Goal: Task Accomplishment & Management: Use online tool/utility

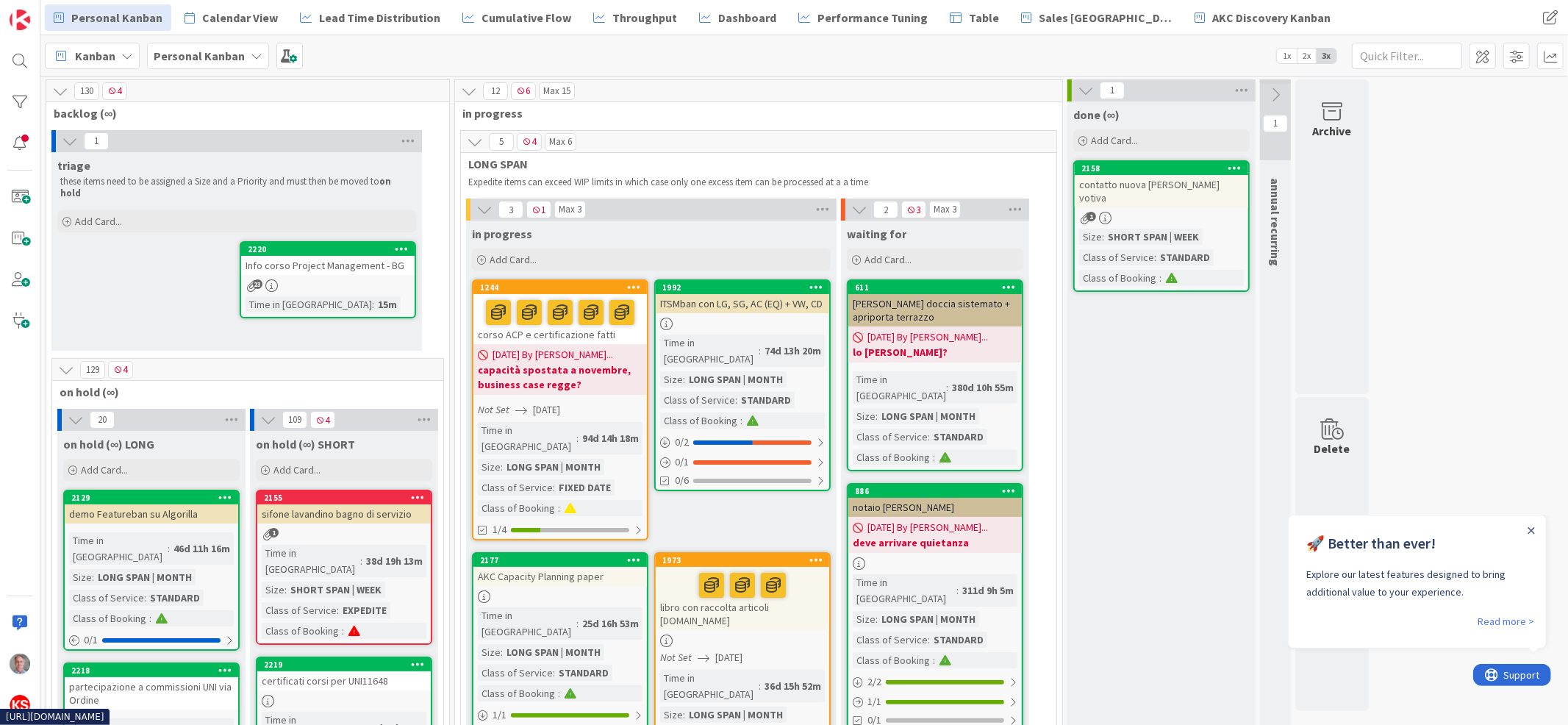
click at [372, 279] on div "23" at bounding box center [327, 285] width 174 height 13
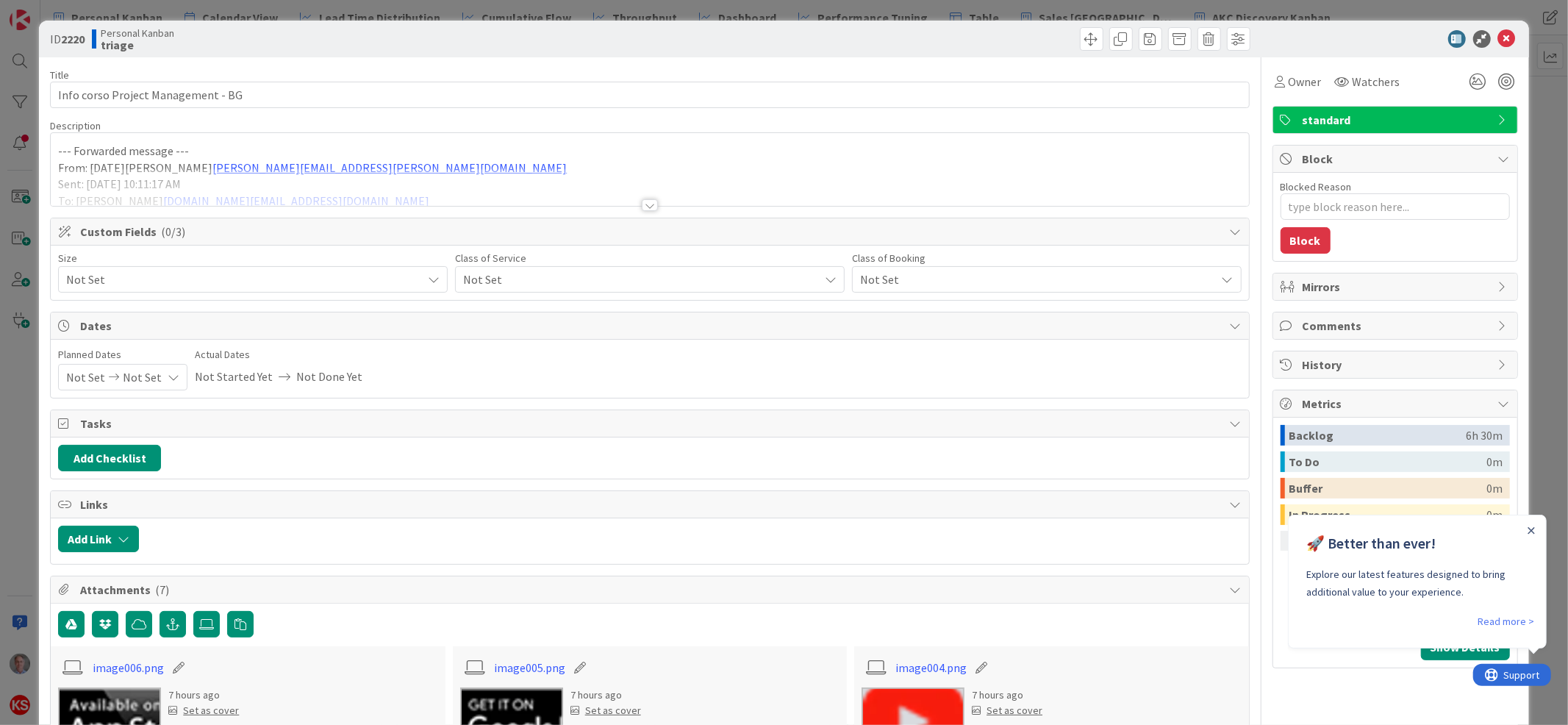
click at [376, 278] on span "Not Set" at bounding box center [240, 279] width 348 height 21
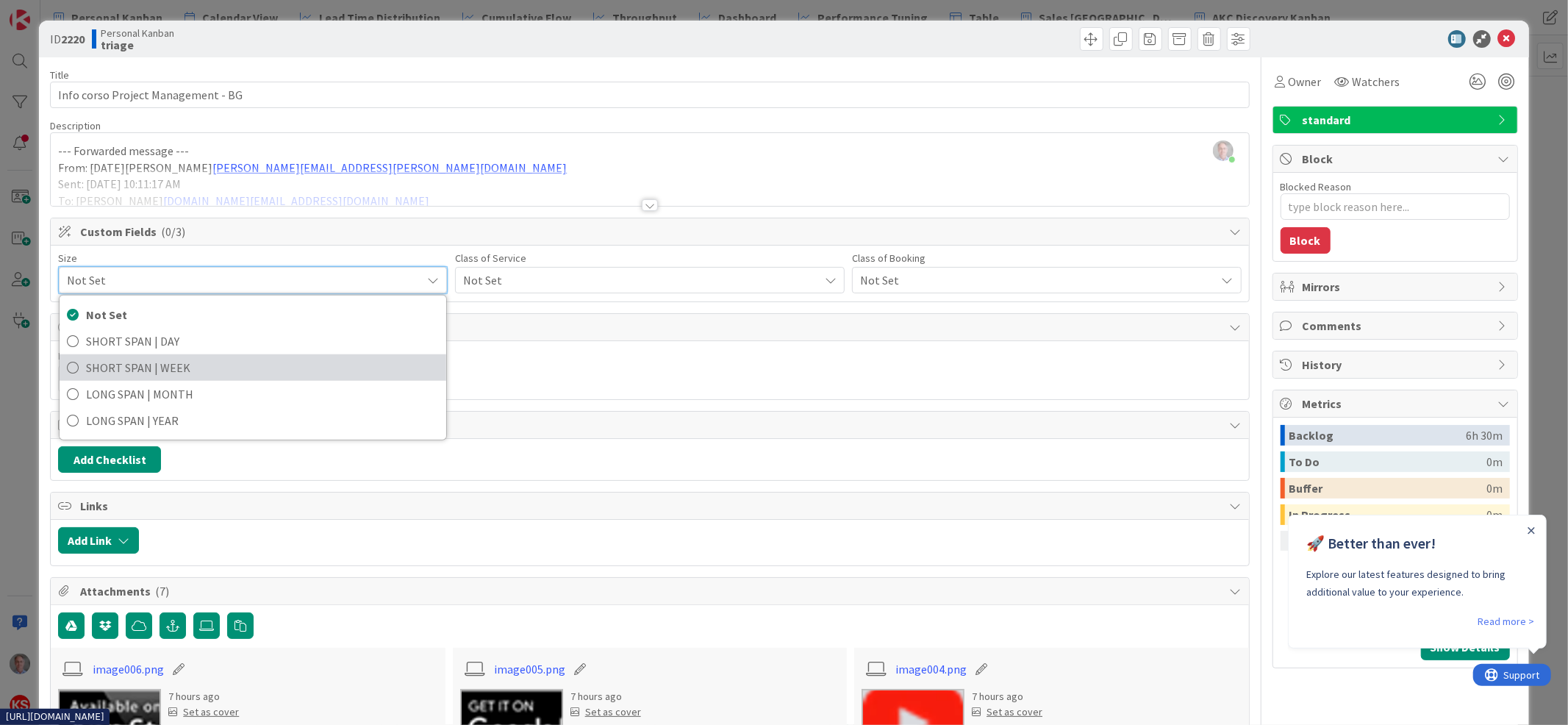
click at [330, 357] on span "SHORT SPAN | WEEK" at bounding box center [263, 368] width 353 height 22
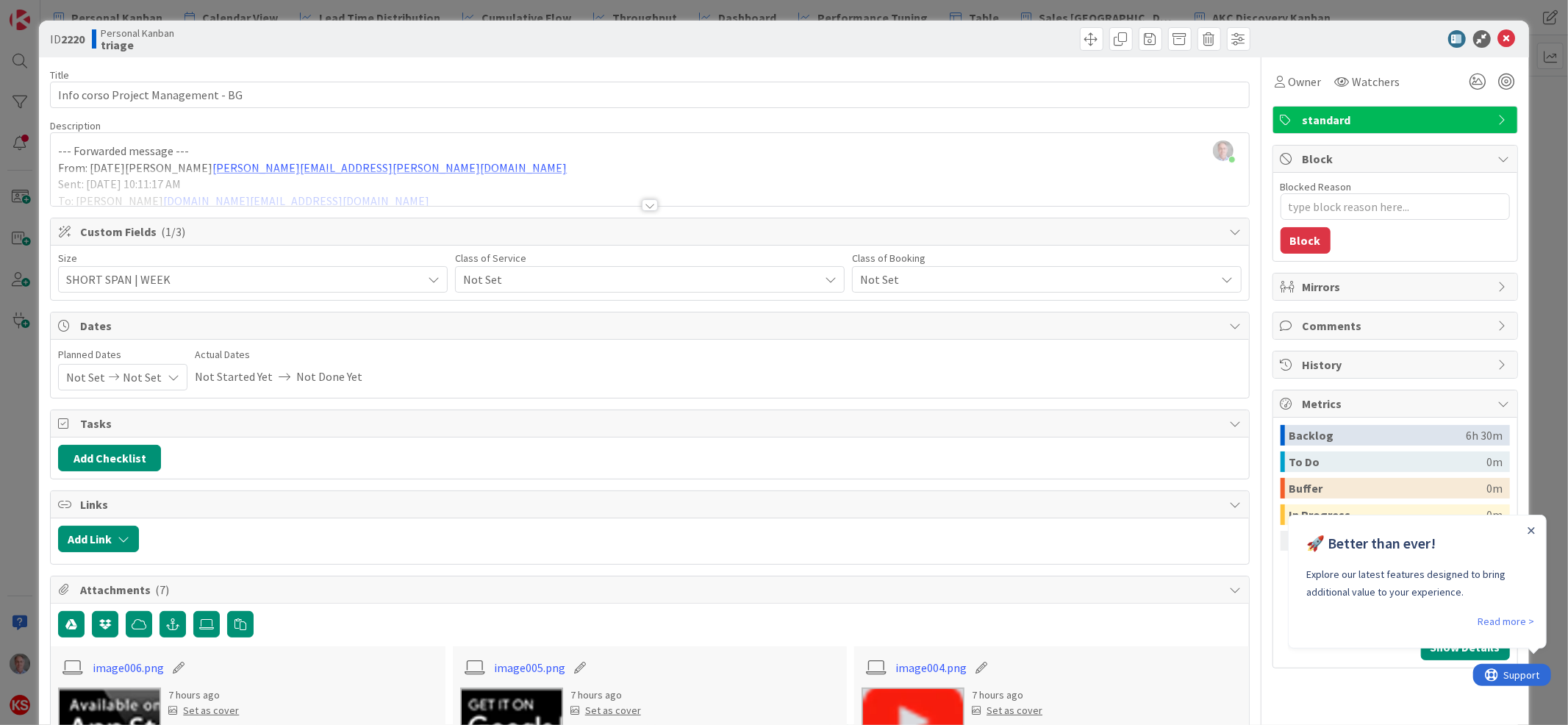
click at [1350, 122] on span "standard" at bounding box center [1397, 119] width 188 height 18
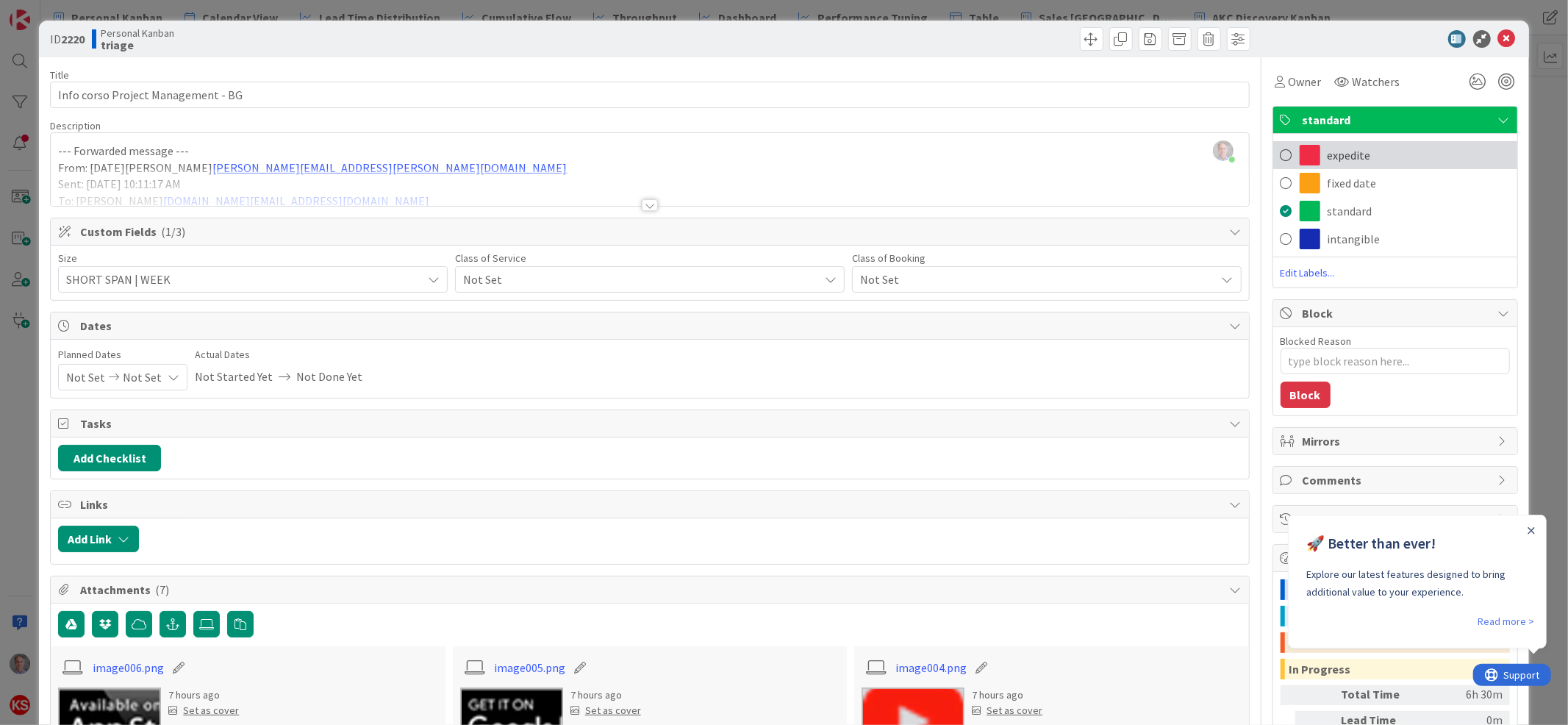
click at [1350, 149] on span "expedite" at bounding box center [1349, 154] width 44 height 18
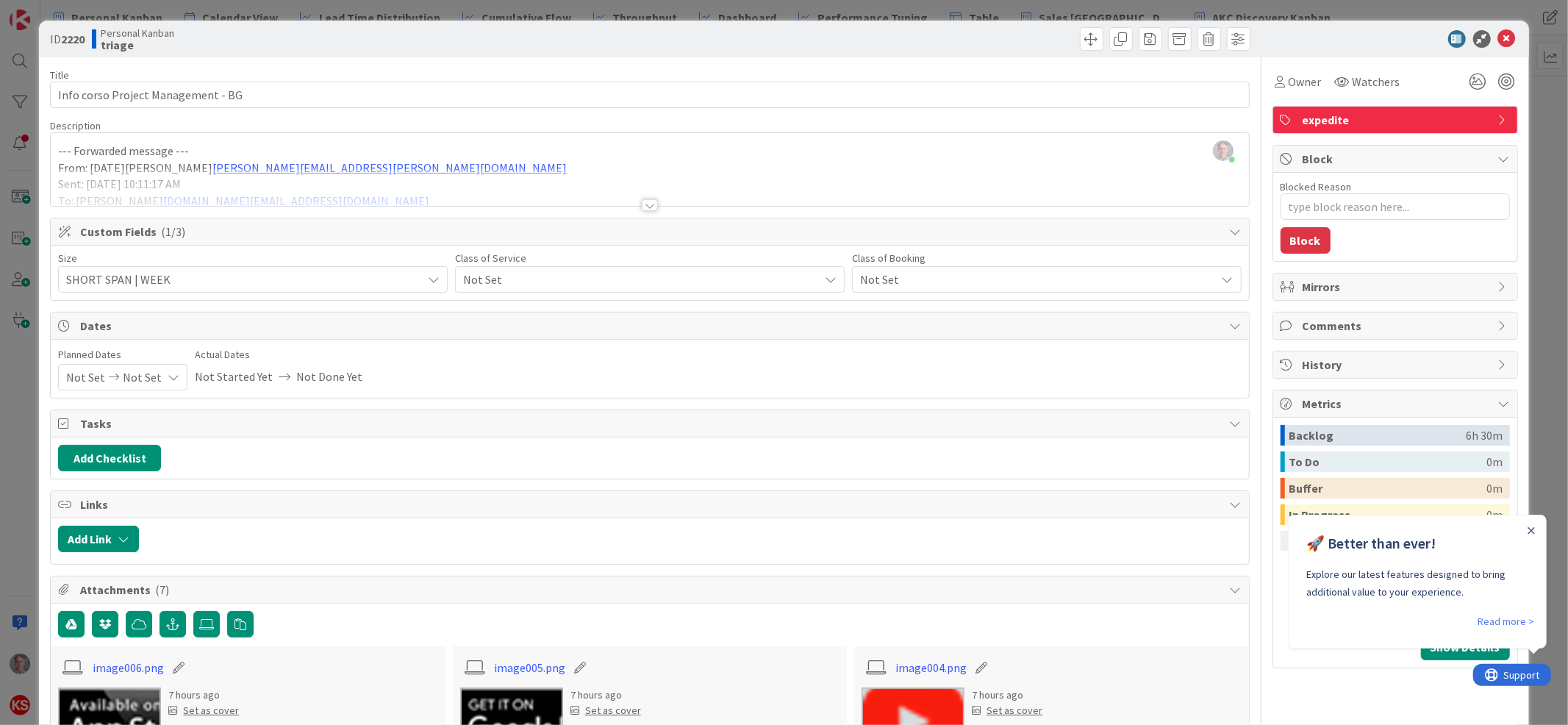
click at [651, 280] on span "Not Set" at bounding box center [637, 279] width 348 height 21
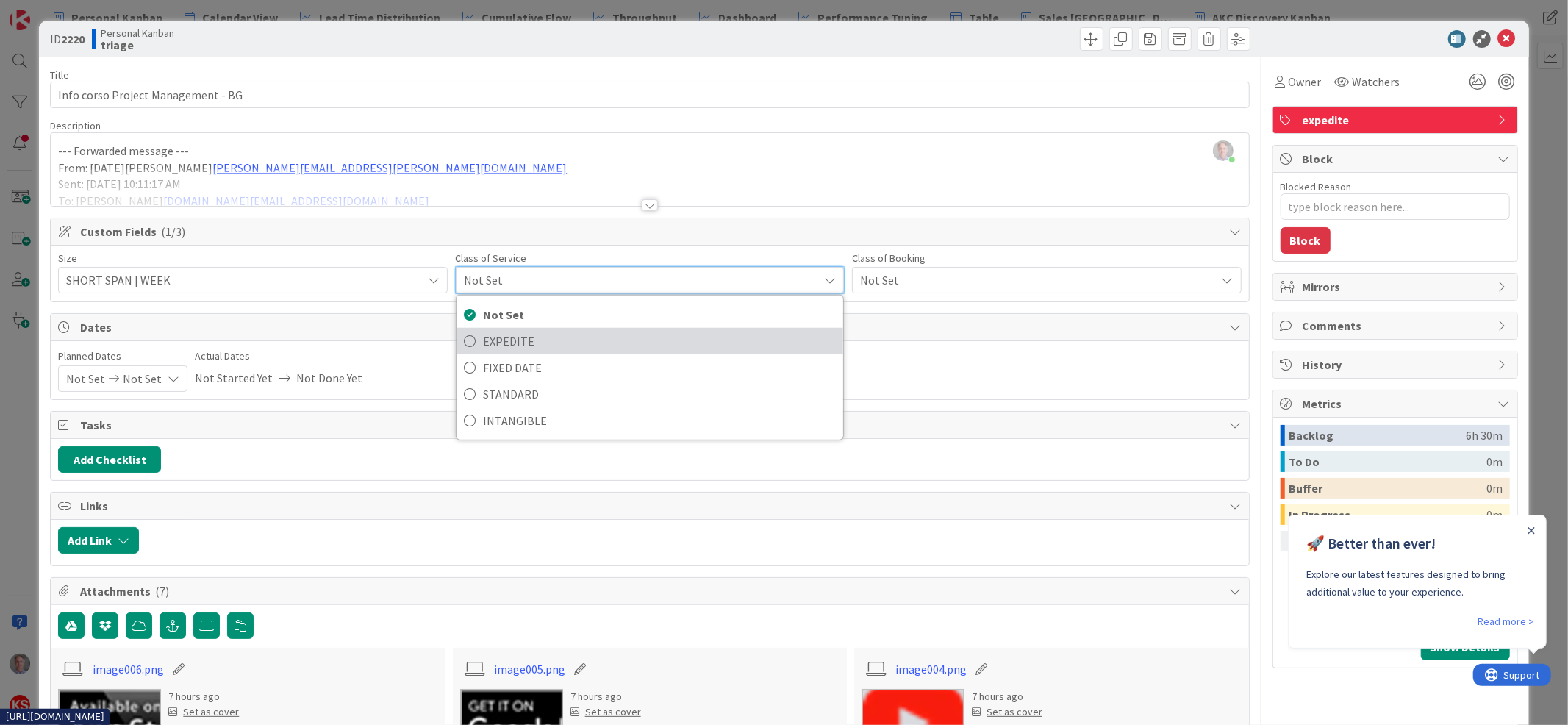
click at [608, 349] on span "EXPEDITE" at bounding box center [659, 341] width 353 height 22
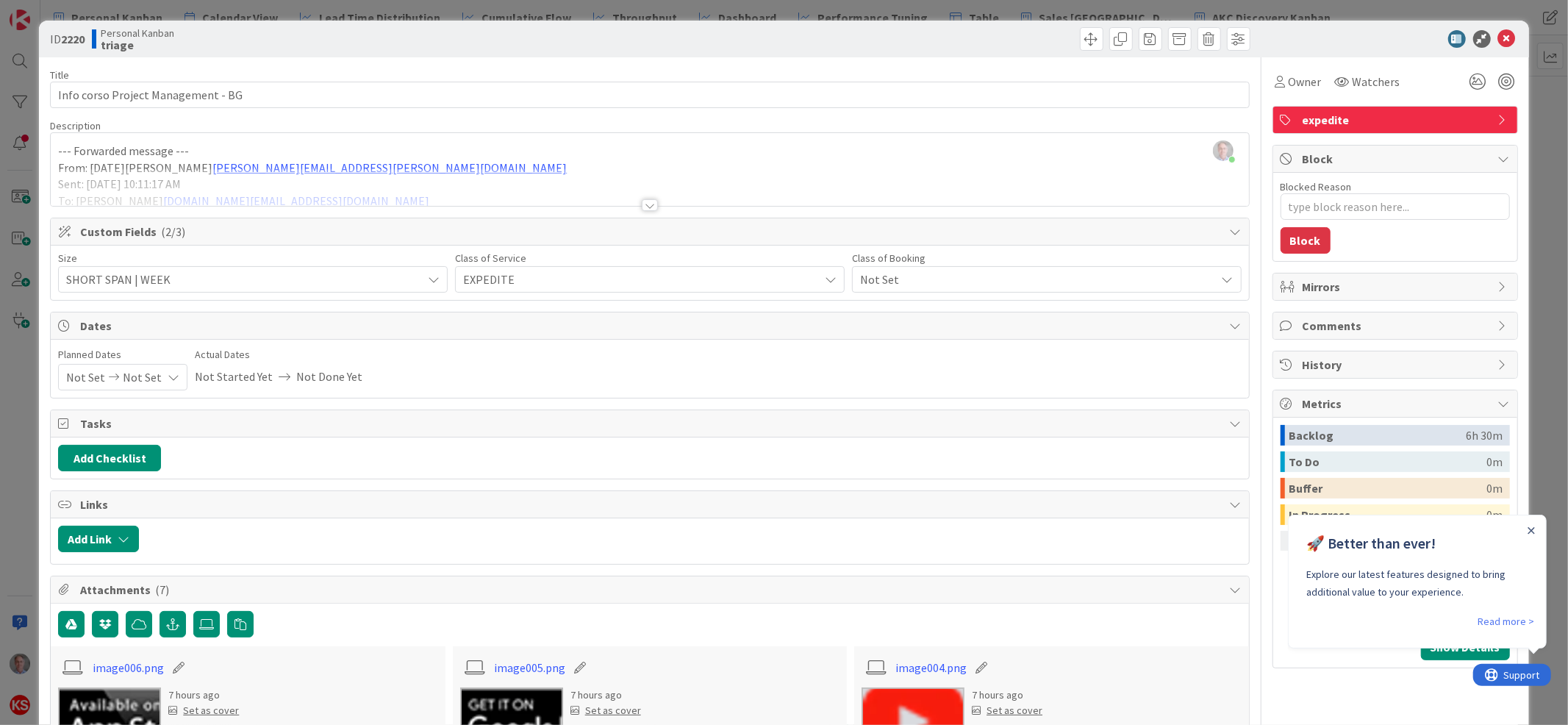
type textarea "x"
click at [139, 462] on button "Add Checklist" at bounding box center [109, 458] width 103 height 27
type input "da fare"
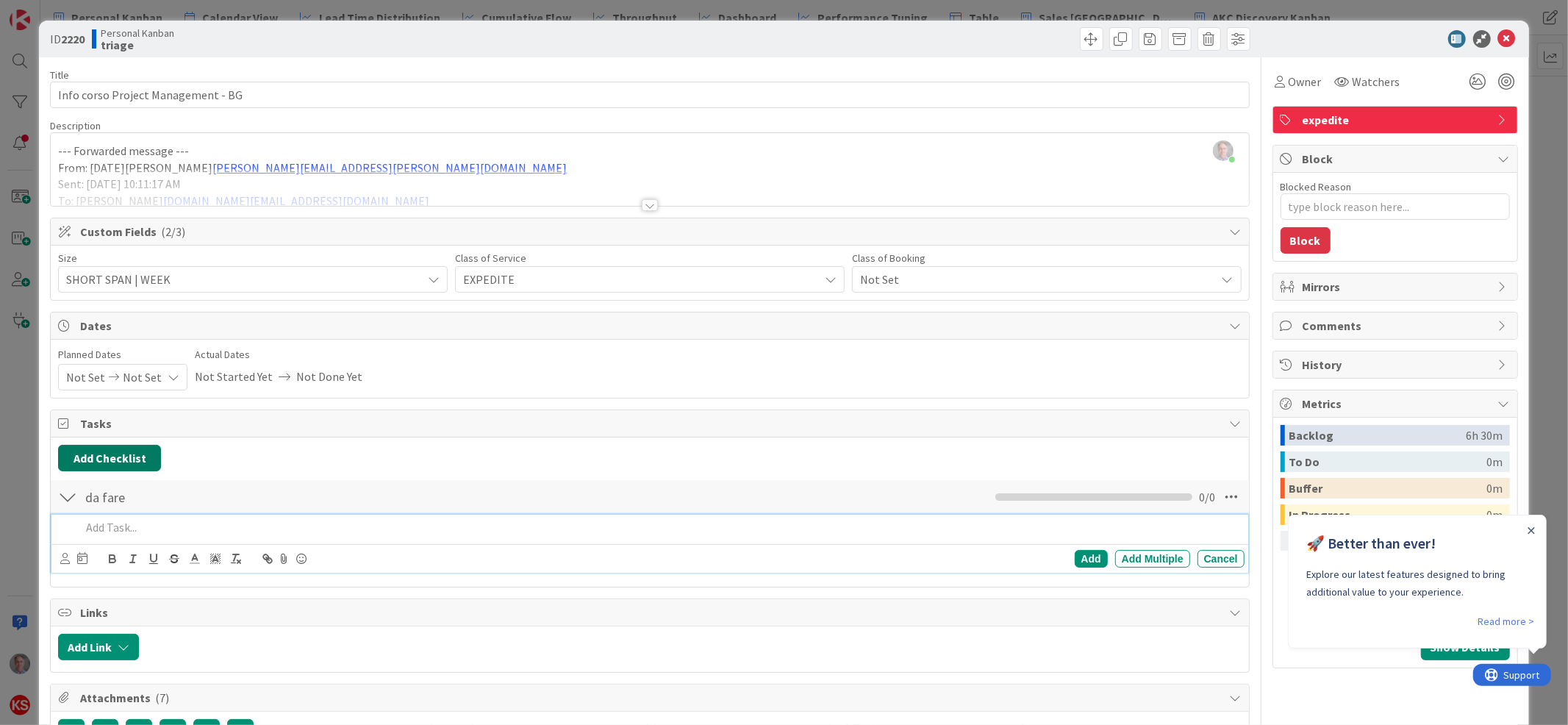
type textarea "x"
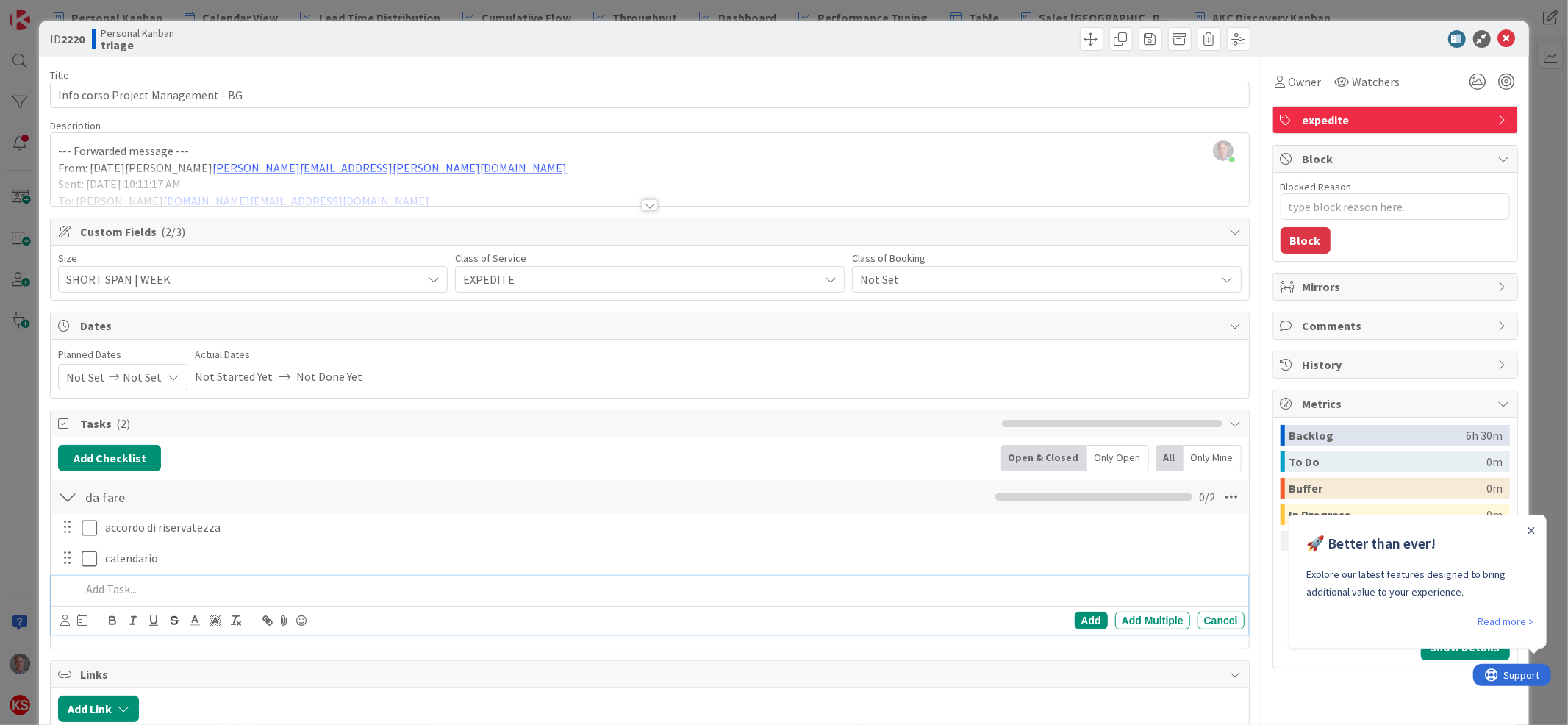
click at [895, 276] on span "Not Set" at bounding box center [1034, 279] width 348 height 21
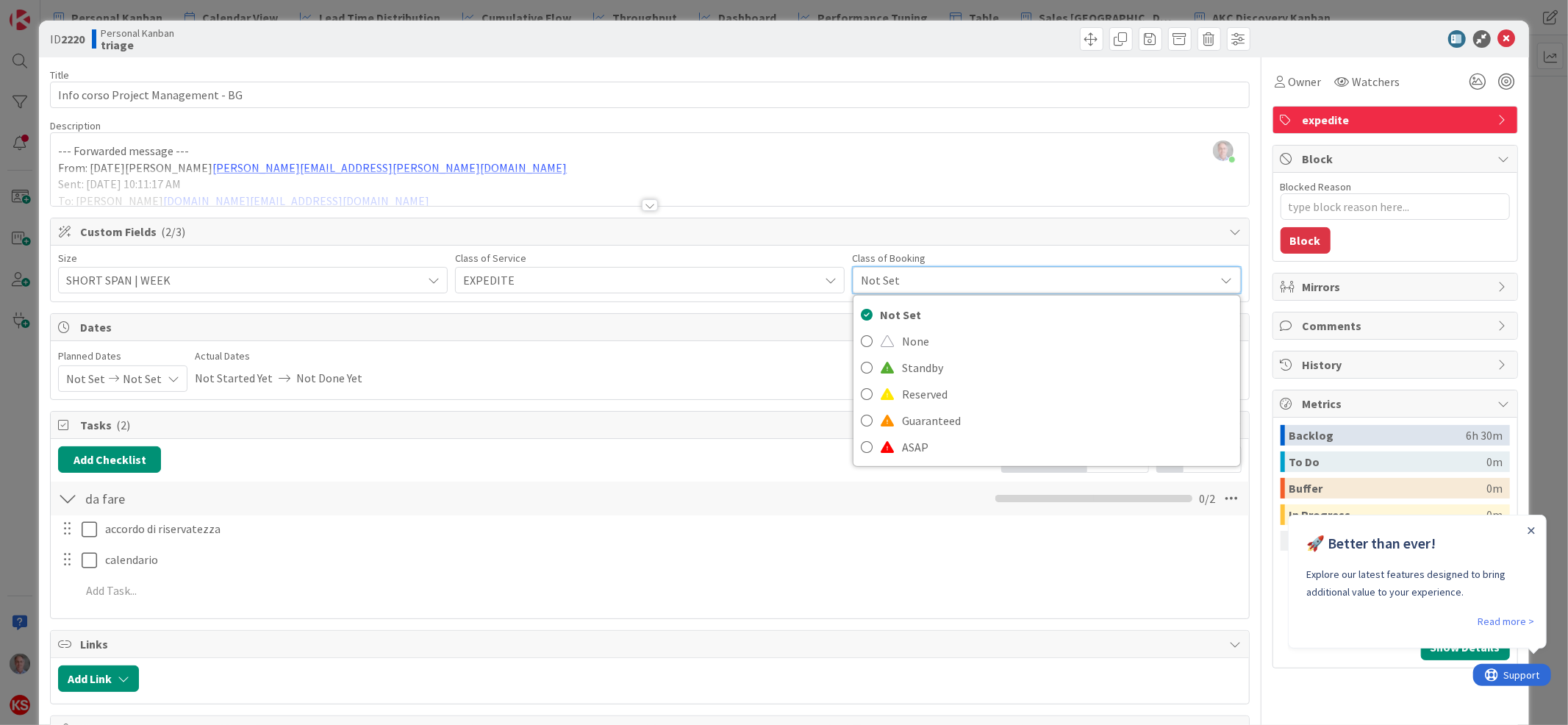
click at [895, 276] on span "Not Set" at bounding box center [1034, 280] width 347 height 21
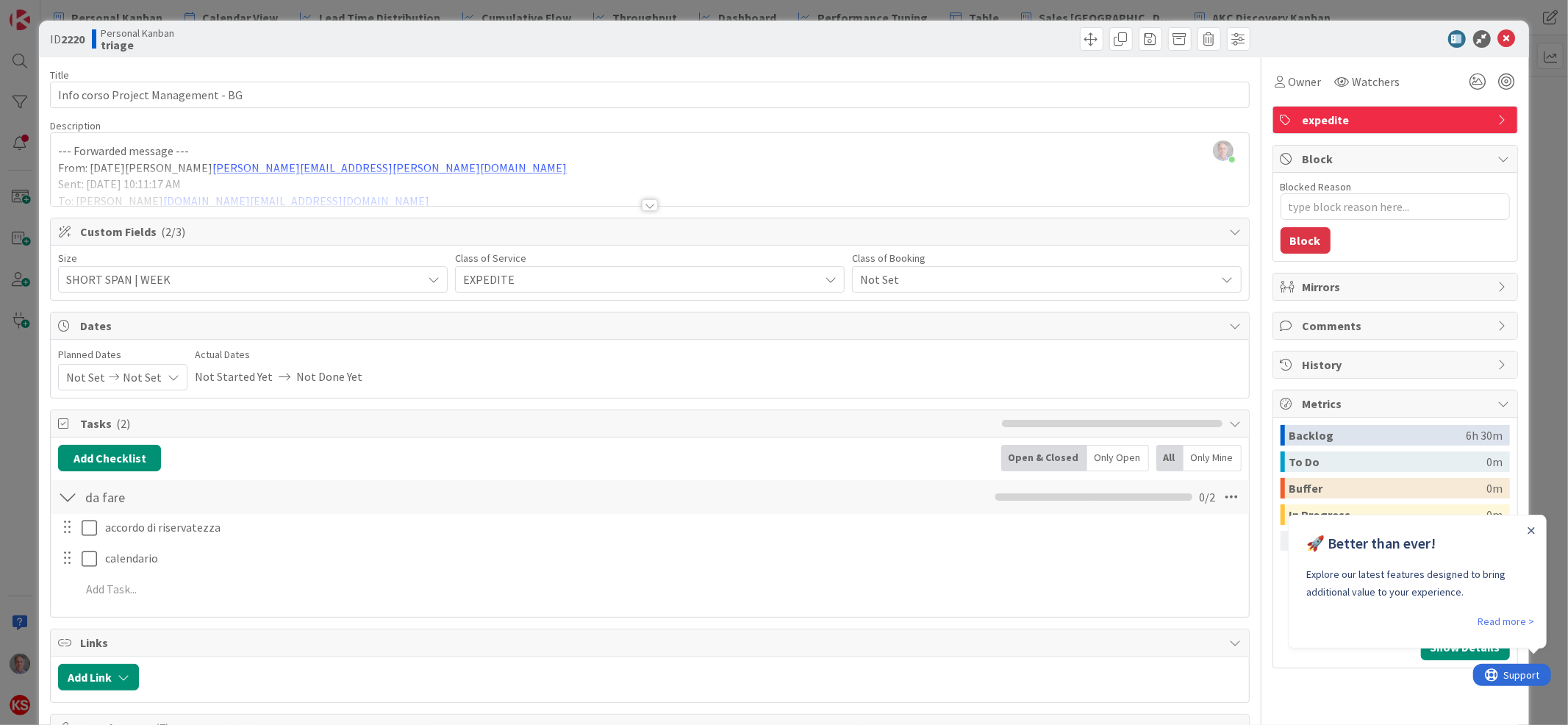
click at [895, 276] on span "Not Set" at bounding box center [1034, 279] width 348 height 21
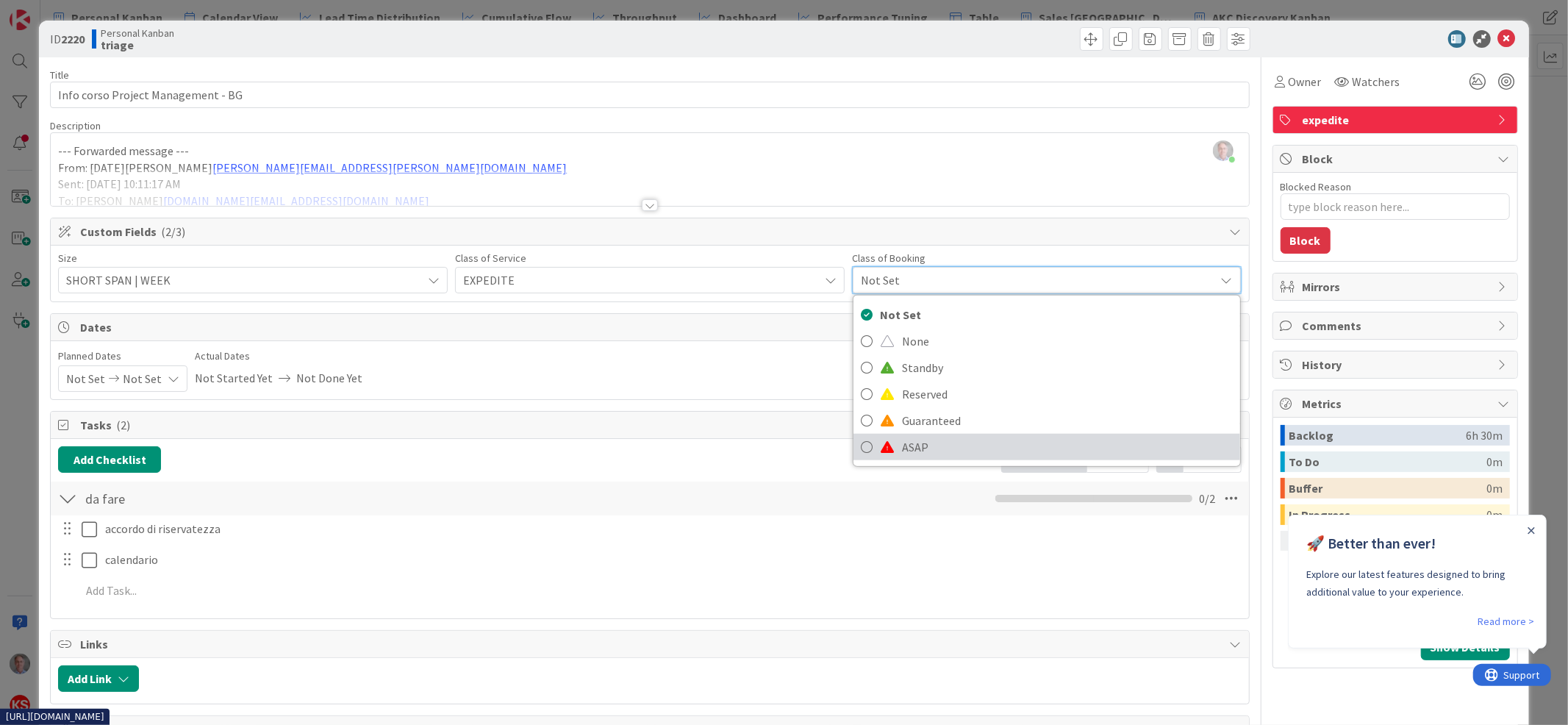
click at [887, 441] on link "ASAP" at bounding box center [1046, 447] width 387 height 27
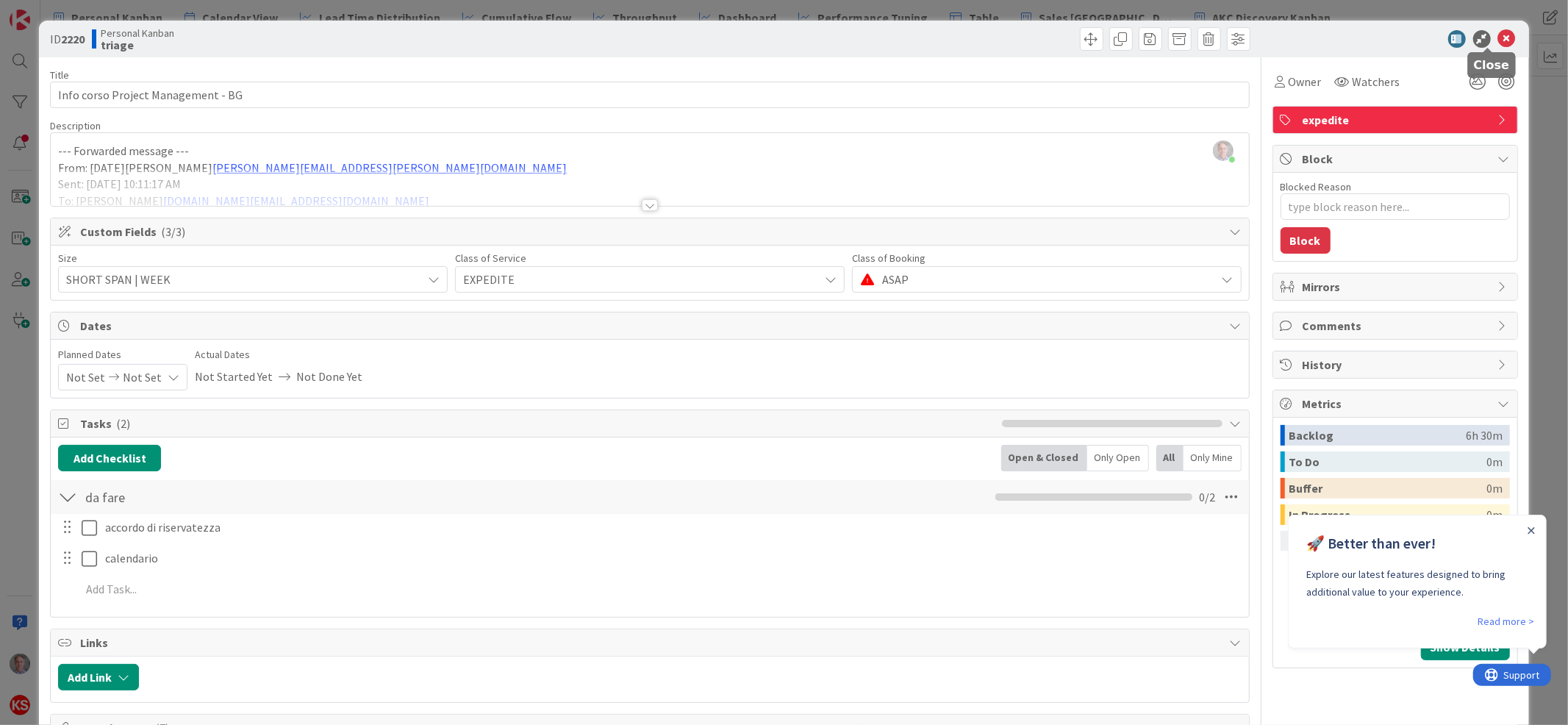
click at [1498, 42] on icon at bounding box center [1507, 39] width 18 height 18
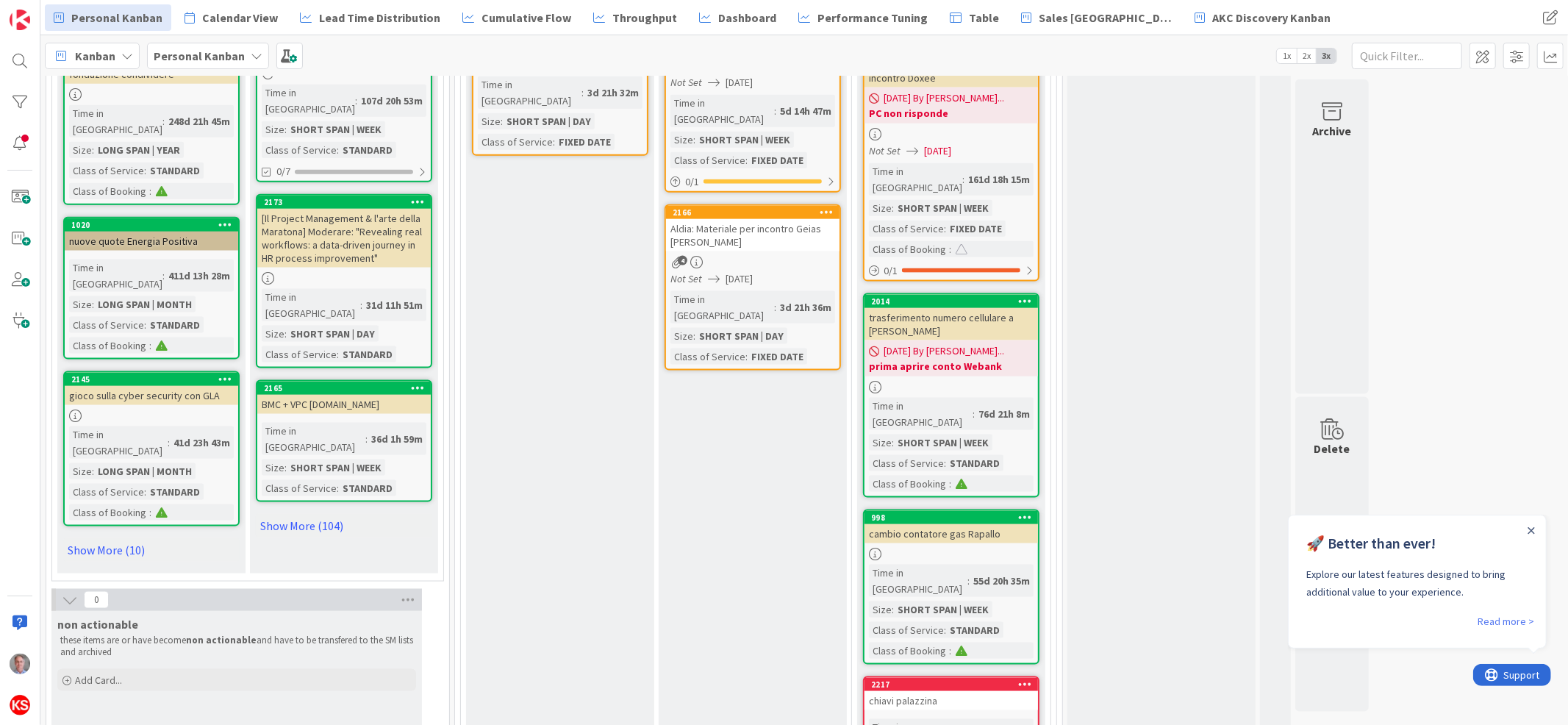
scroll to position [1604, 0]
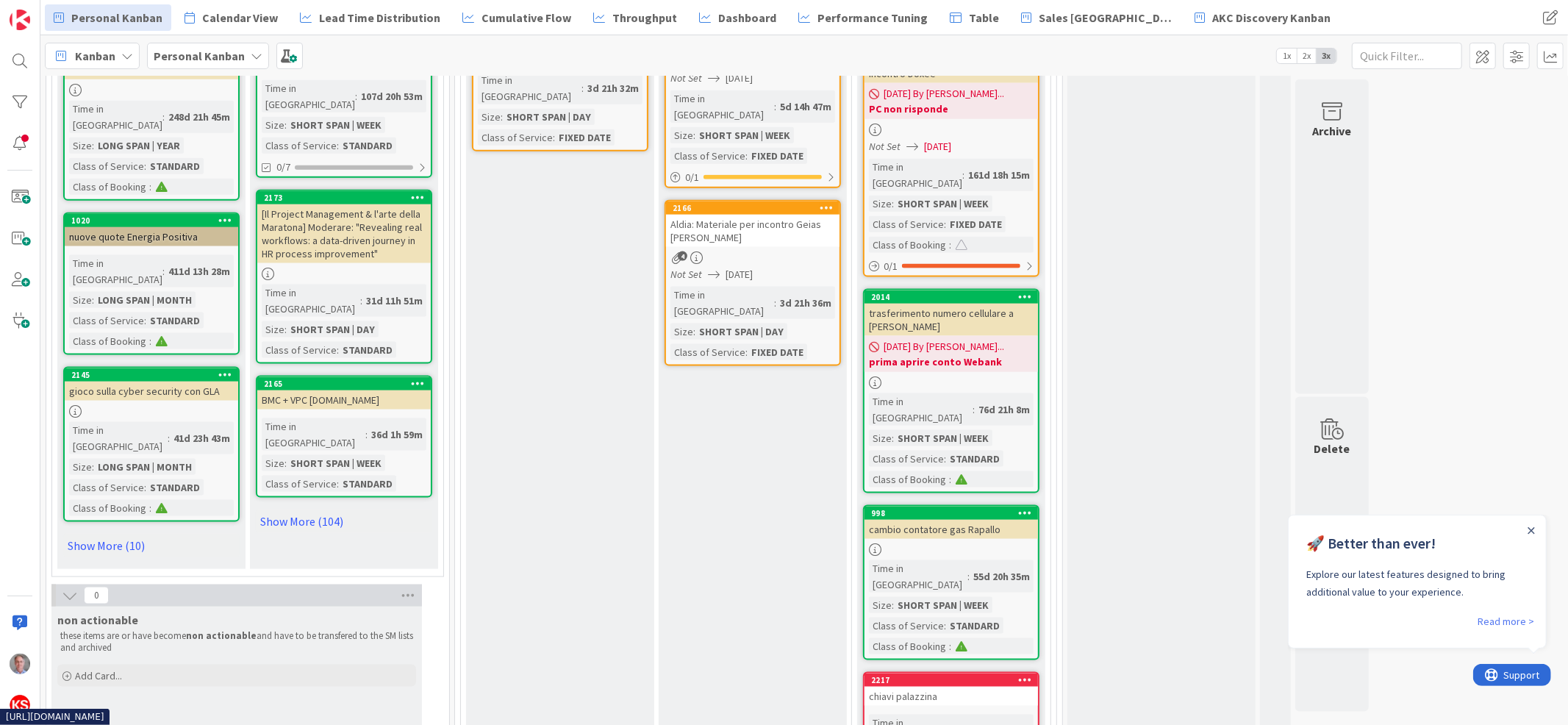
click at [988, 686] on div "chiavi palazzina" at bounding box center [951, 696] width 174 height 19
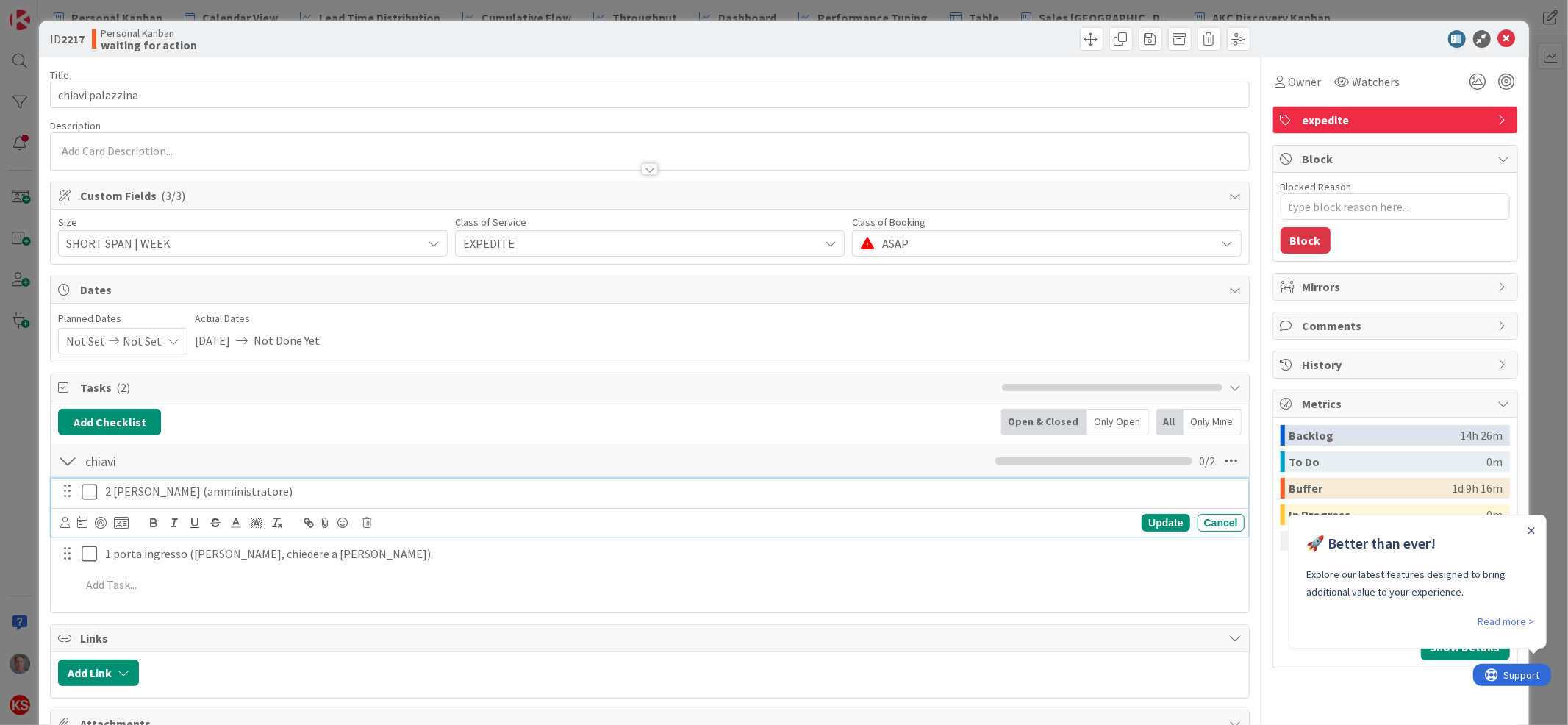
click at [86, 496] on icon at bounding box center [89, 492] width 15 height 18
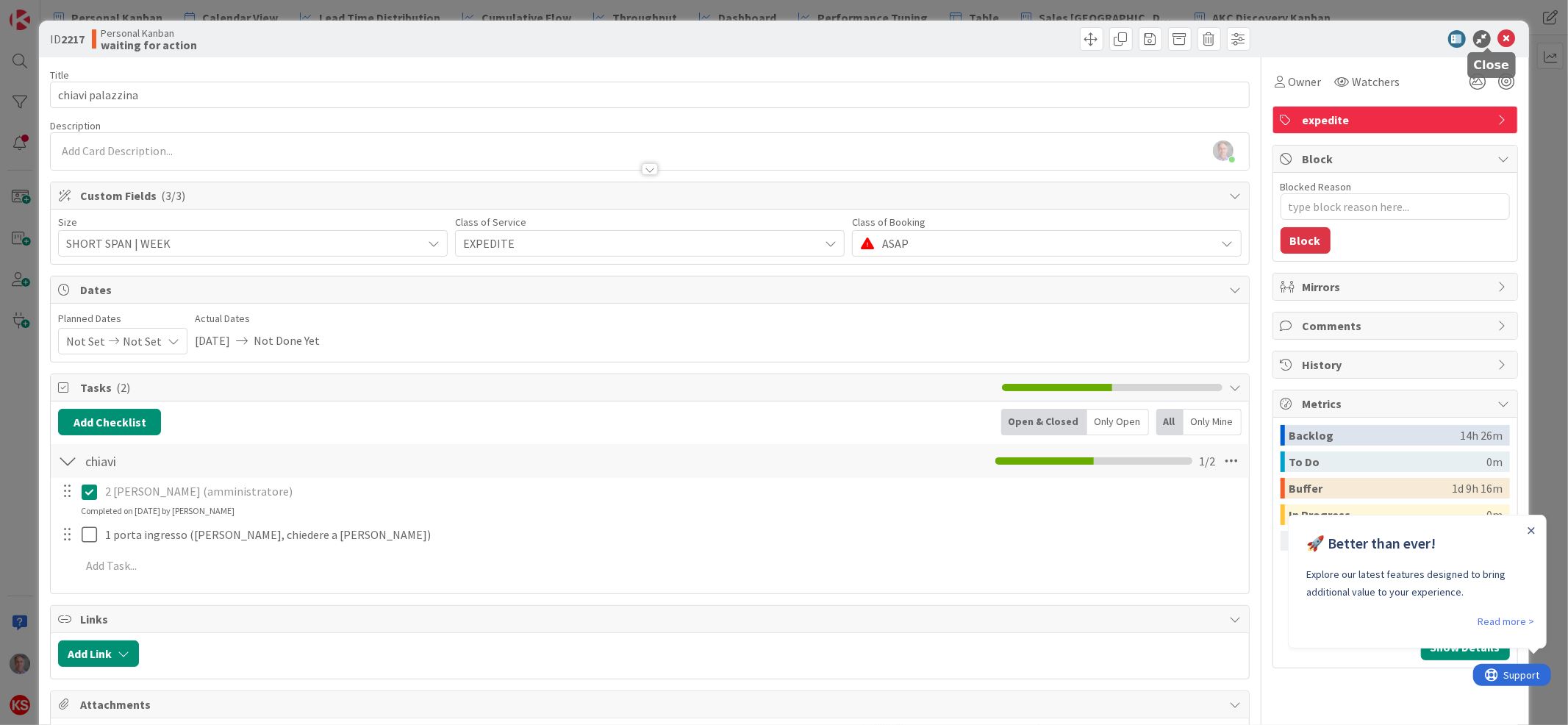
click at [1498, 36] on icon at bounding box center [1507, 39] width 18 height 18
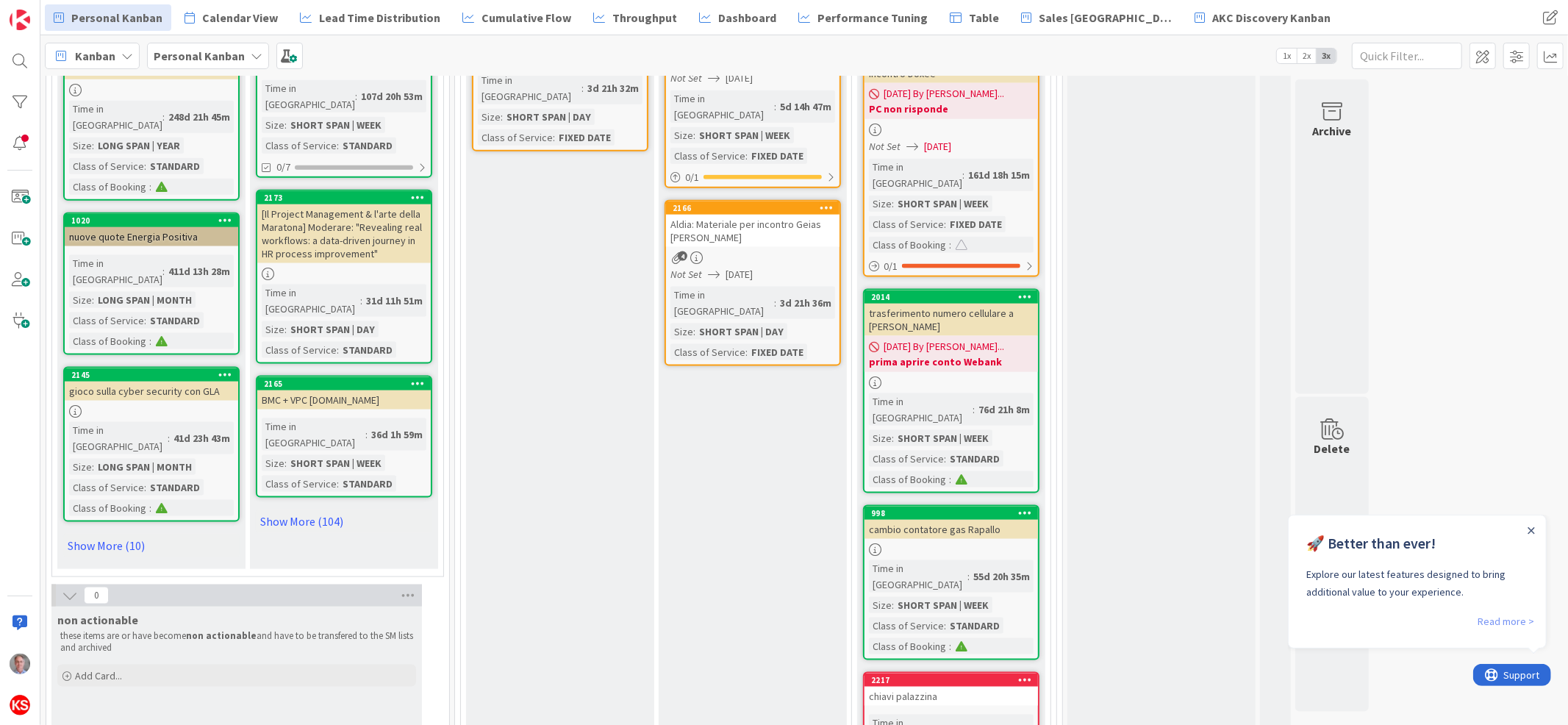
click at [1519, 616] on link "Read more >" at bounding box center [1505, 620] width 56 height 18
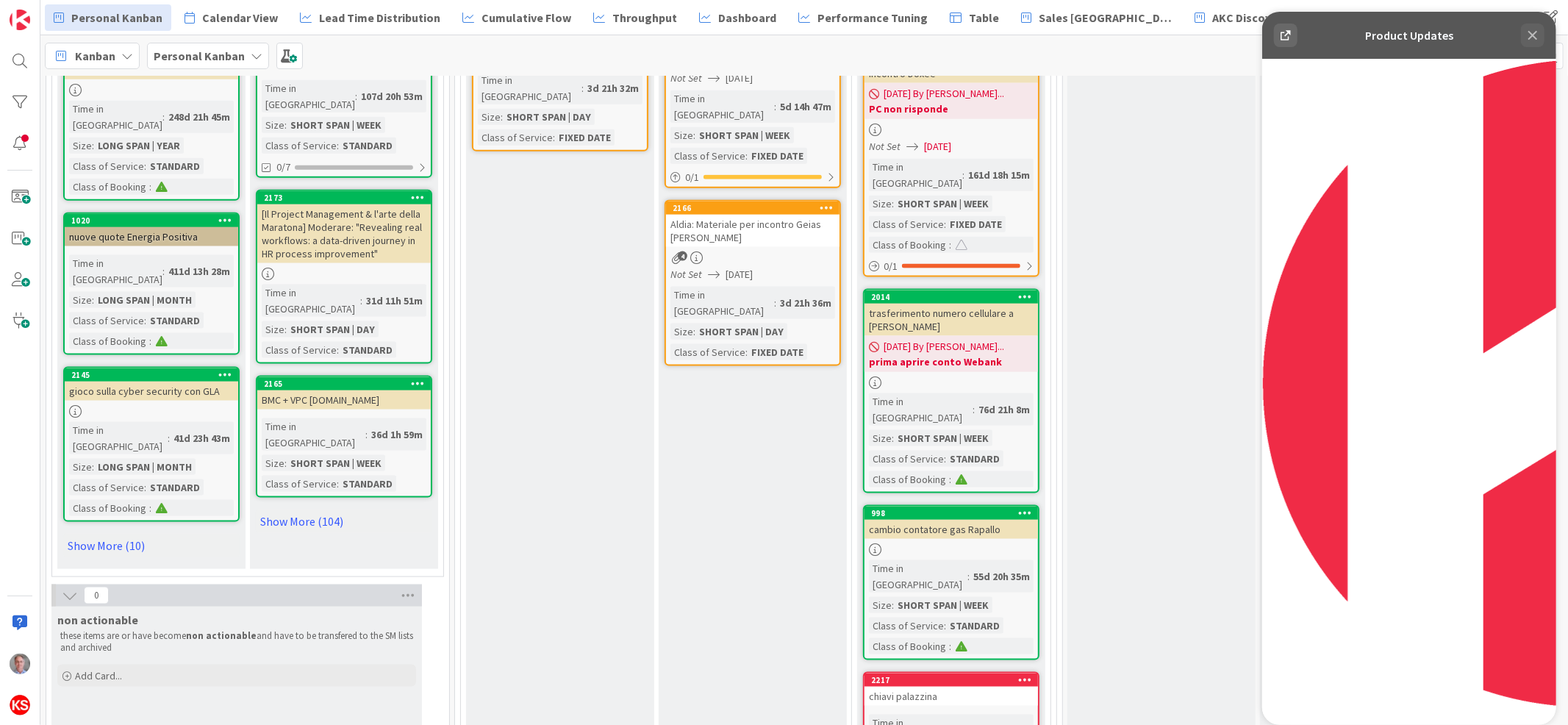
click at [1531, 31] on icon at bounding box center [1531, 35] width 18 height 18
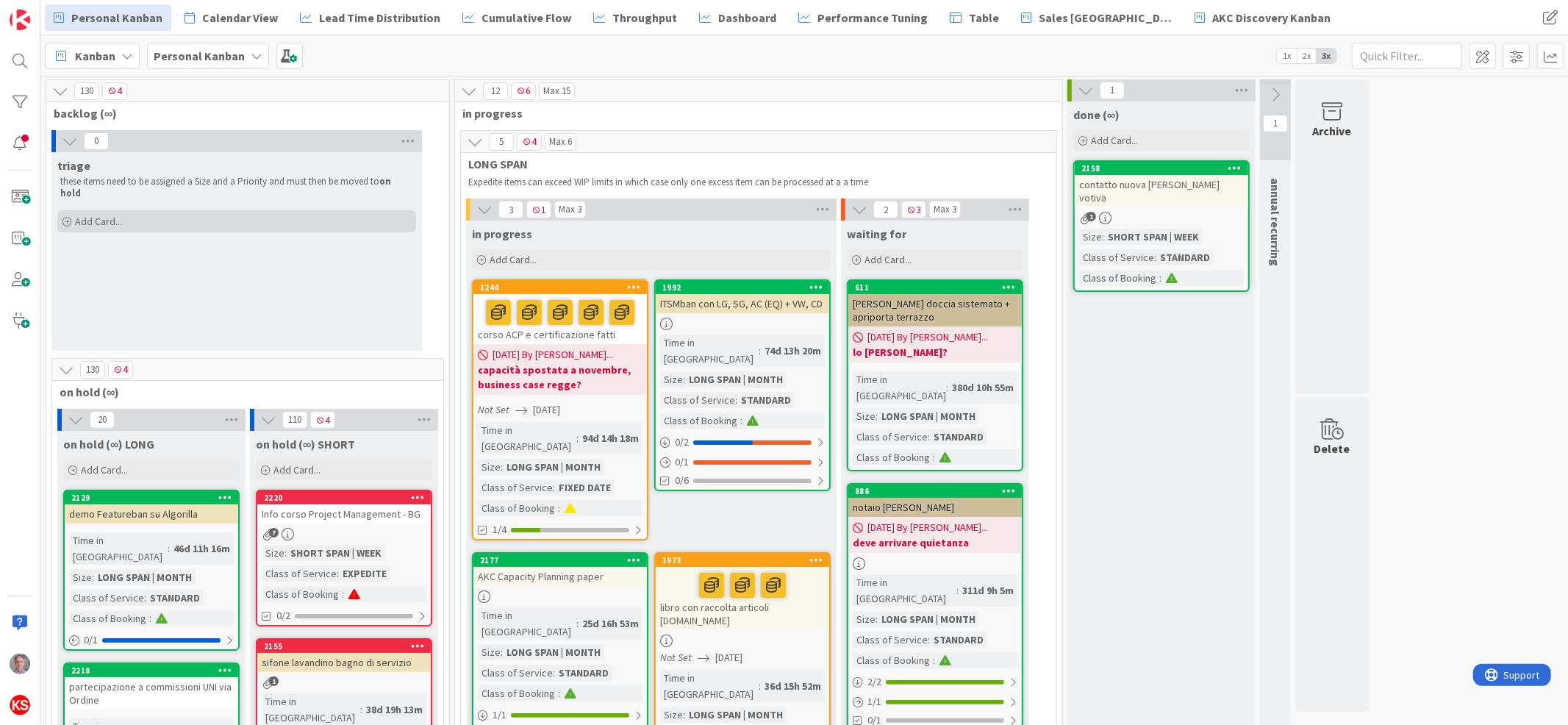
click at [98, 215] on span "Add Card..." at bounding box center [98, 222] width 47 height 13
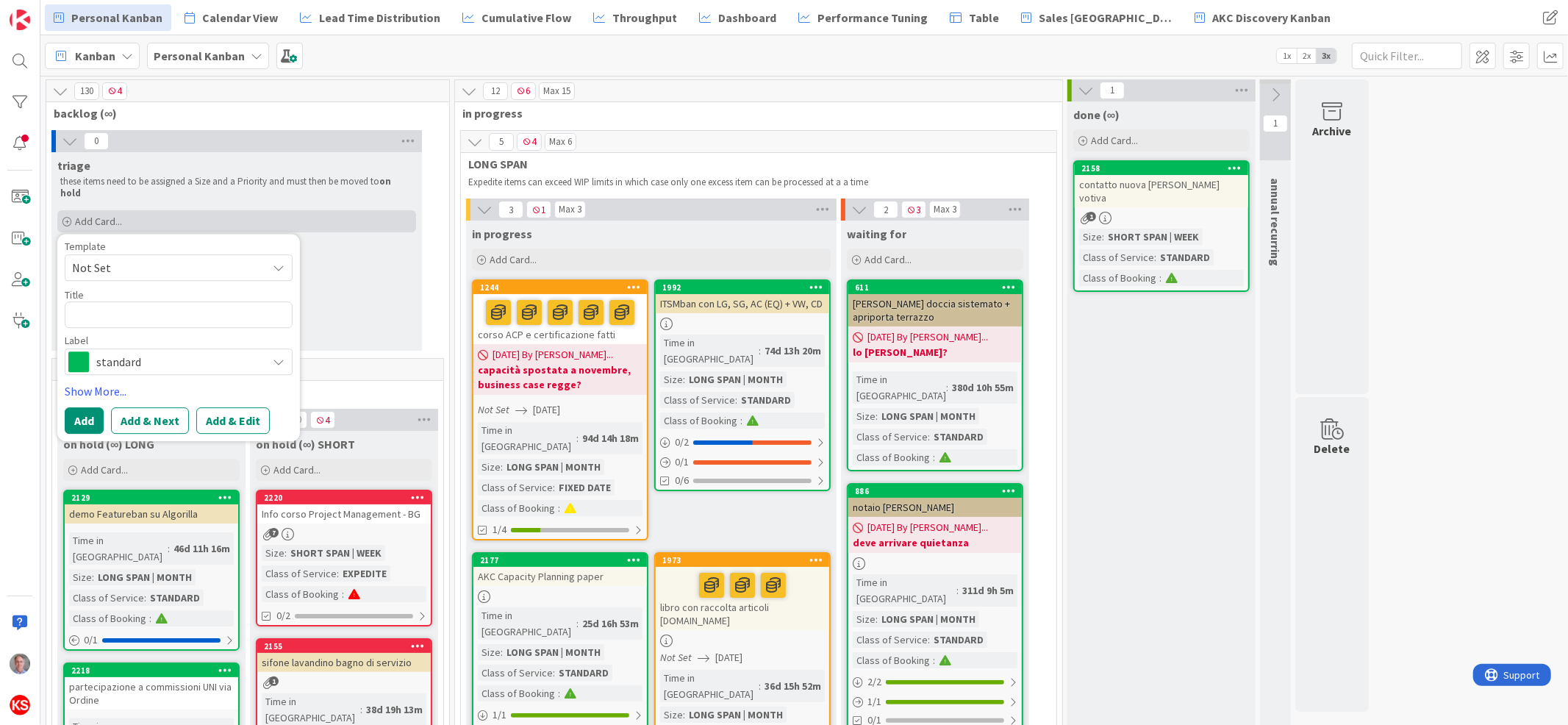
type textarea "x"
type textarea "s"
type textarea "x"
type textarea "sp"
type textarea "x"
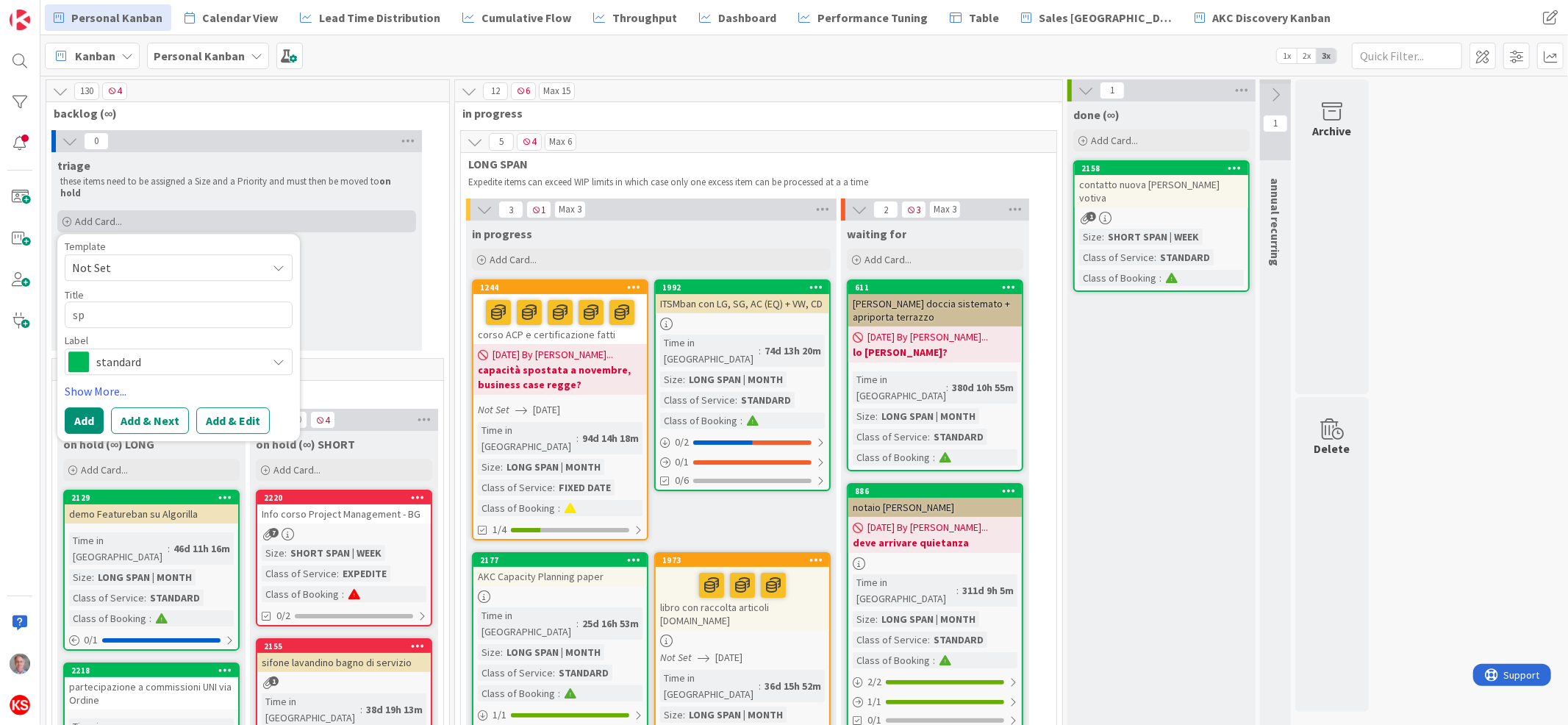
type textarea "spe"
type textarea "x"
type textarea "spes"
type textarea "x"
type textarea "spese"
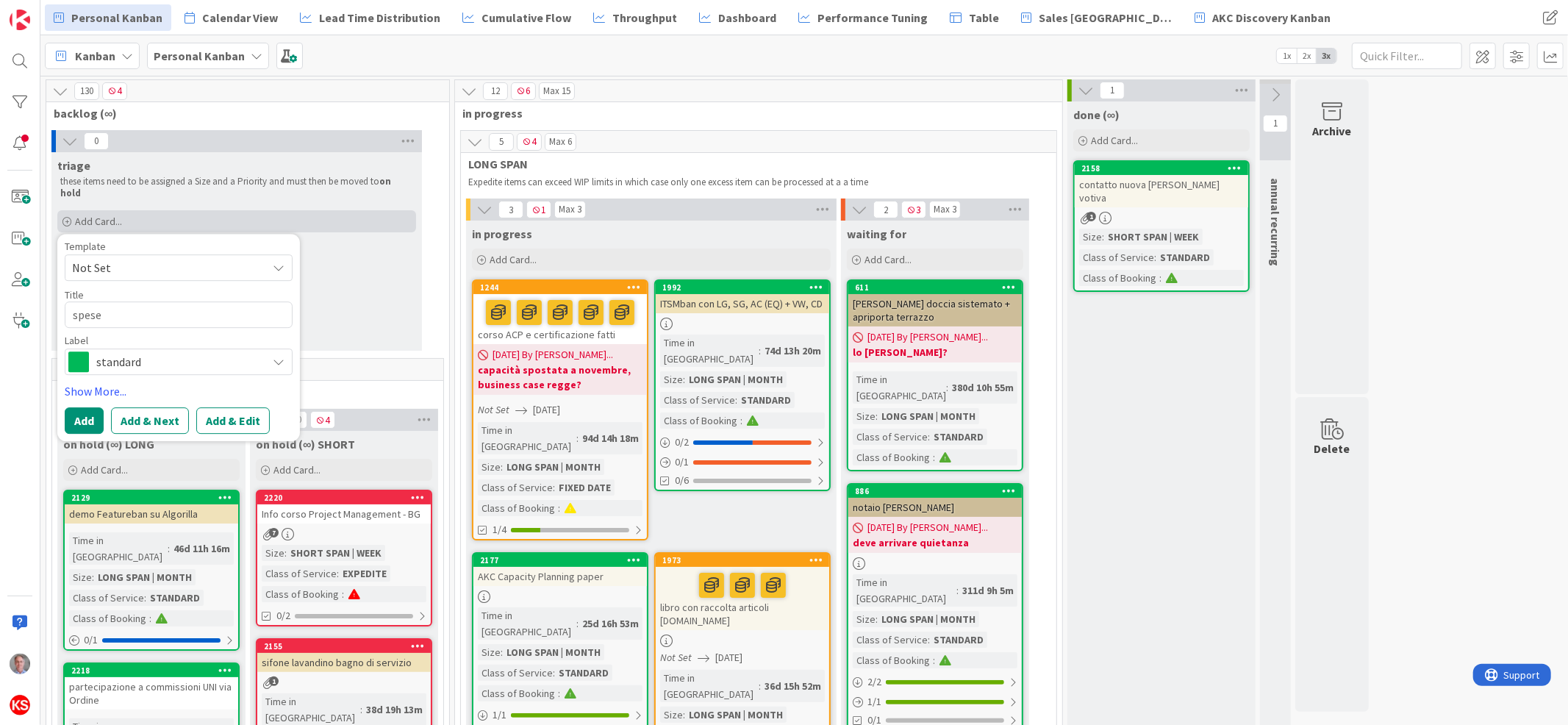
type textarea "x"
type textarea "spese"
type textarea "x"
type textarea "spese c"
type textarea "x"
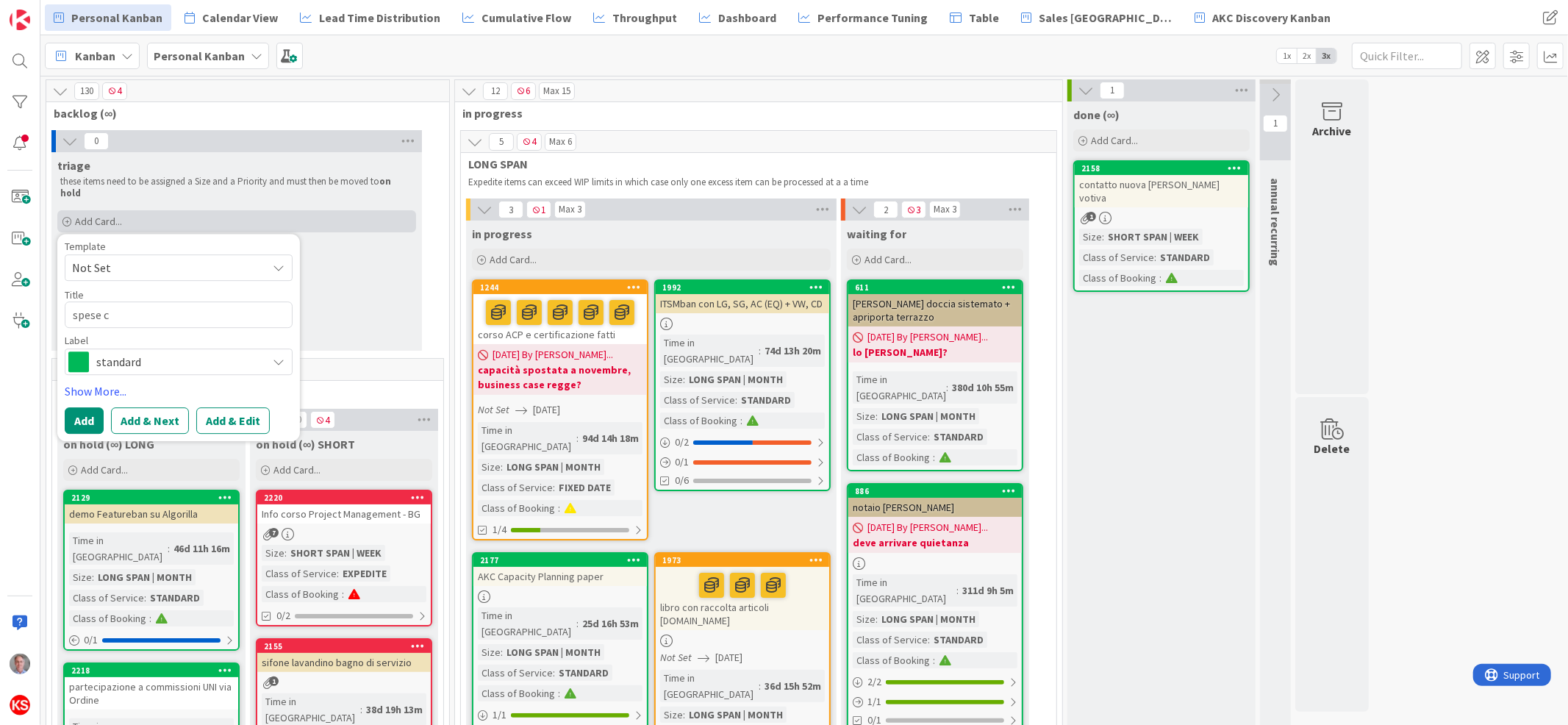
type textarea "spese co"
type textarea "x"
type textarea "spese con"
type textarea "x"
type textarea "spese cond"
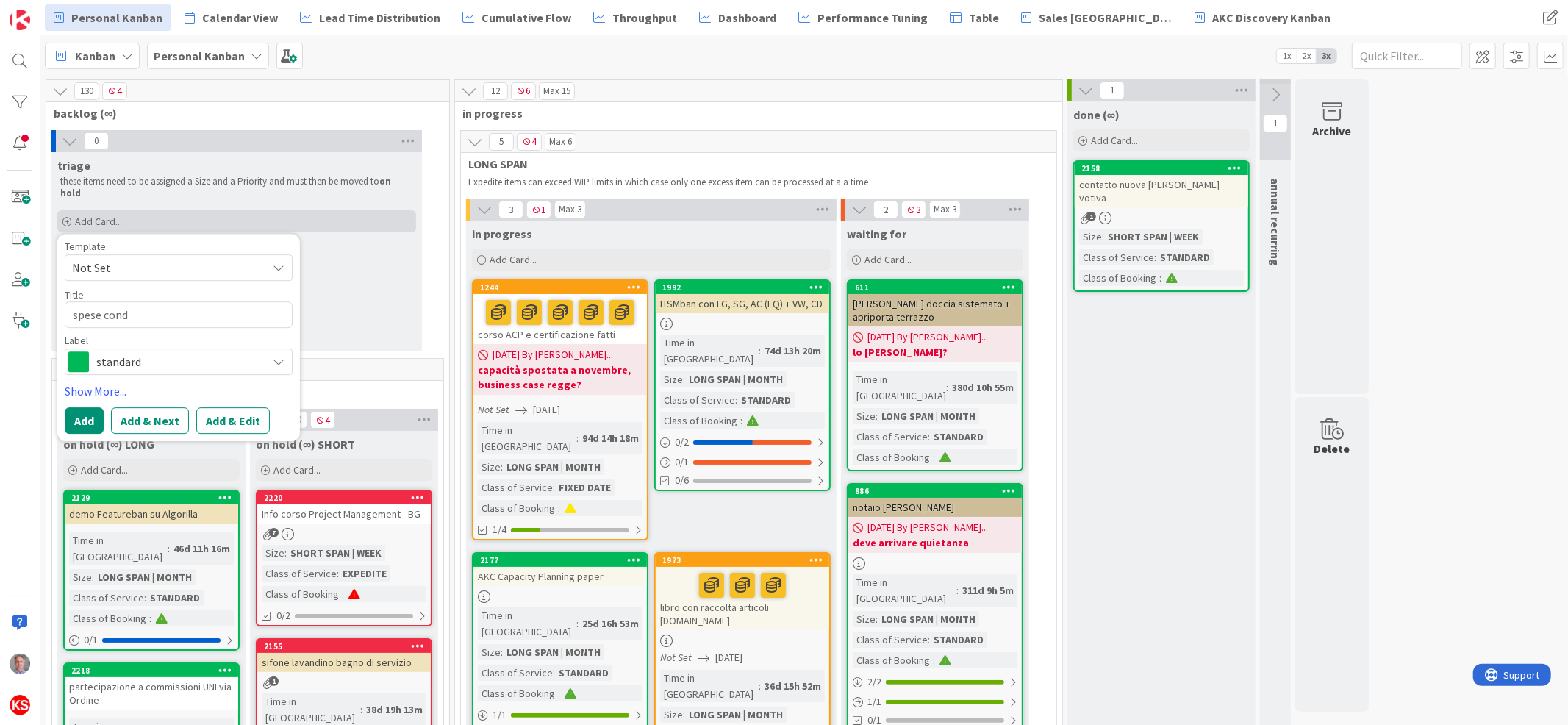
type textarea "x"
type textarea "spese condo"
type textarea "x"
type textarea "spese condom"
type textarea "x"
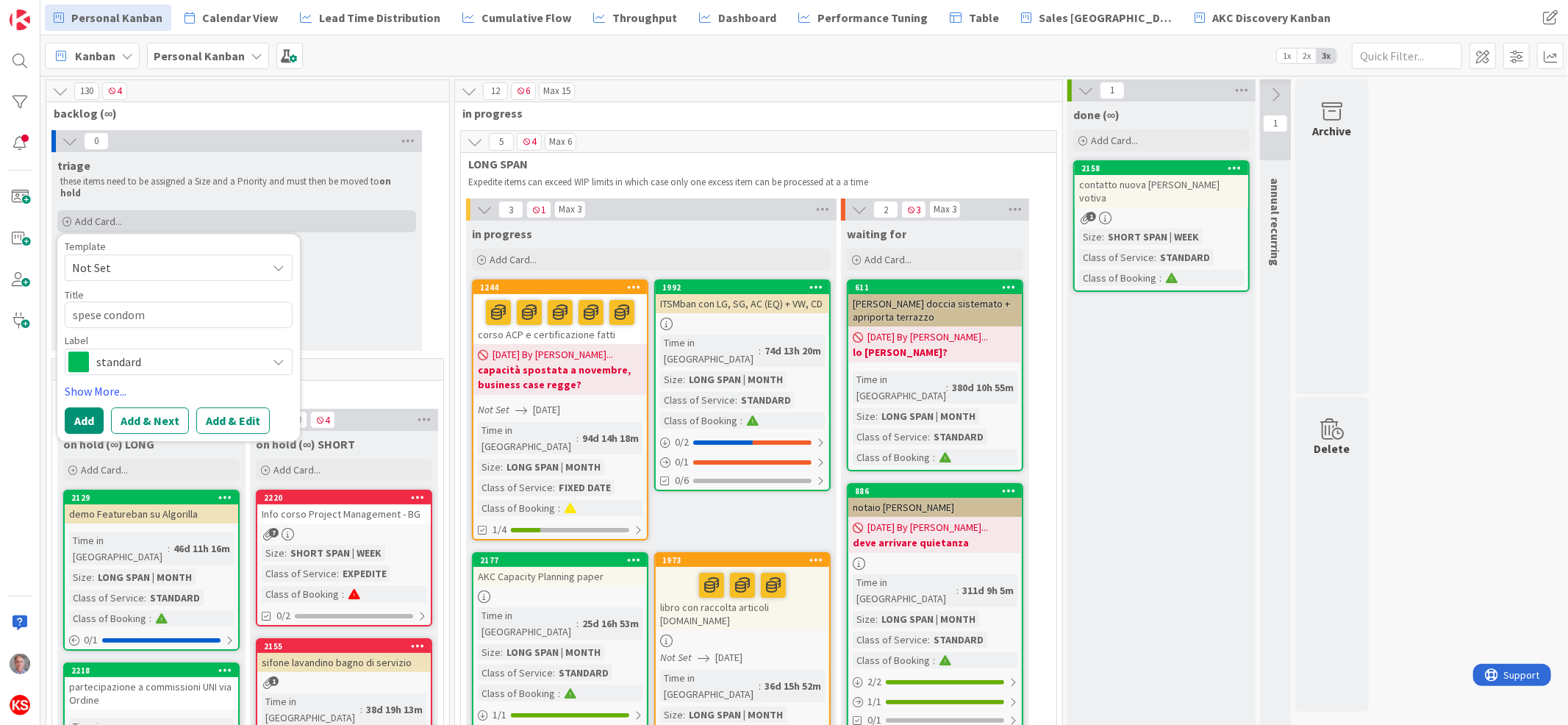
type textarea "spese condomi"
type textarea "x"
type textarea "spese condomin"
type textarea "x"
type textarea "spese condomini"
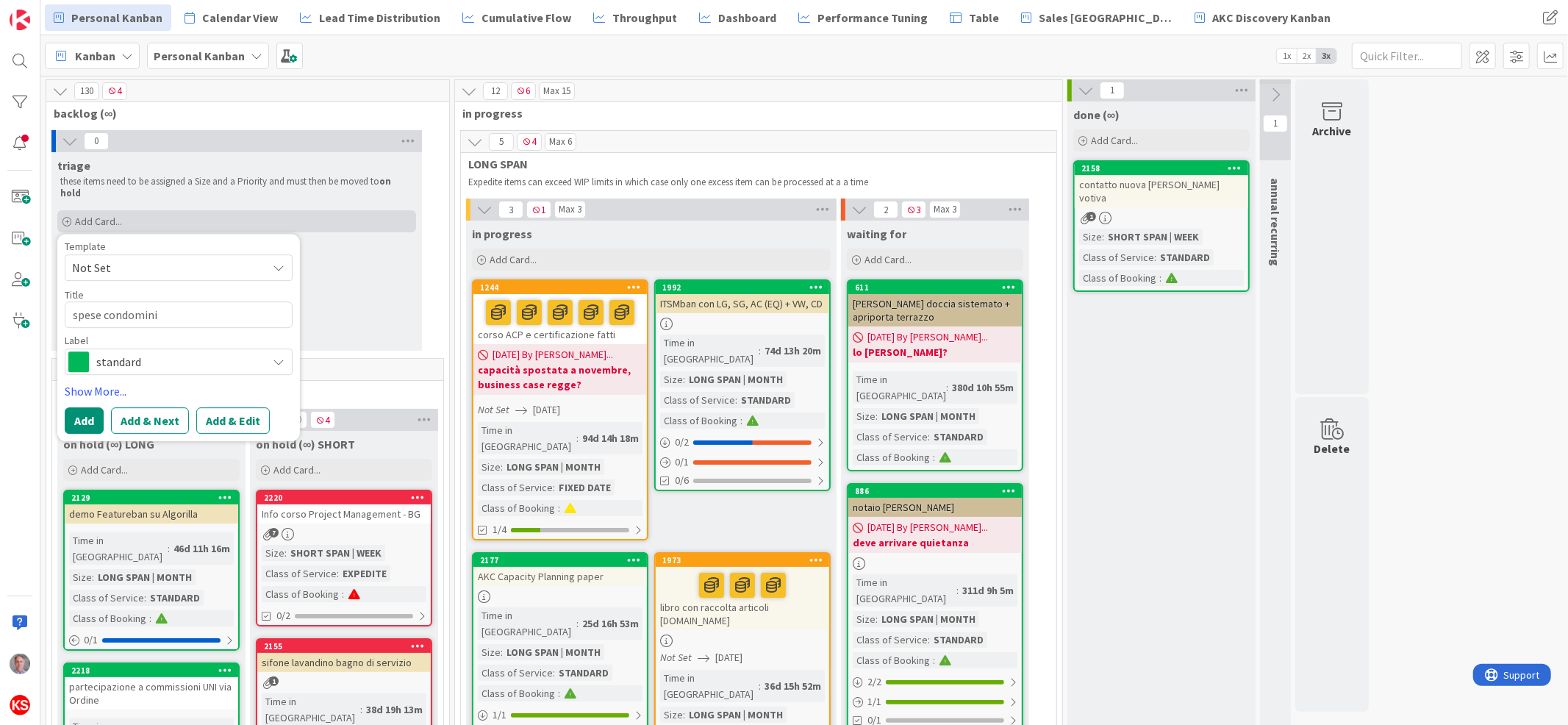
type textarea "x"
type textarea "spese condominia"
type textarea "x"
type textarea "spese condominial"
type textarea "x"
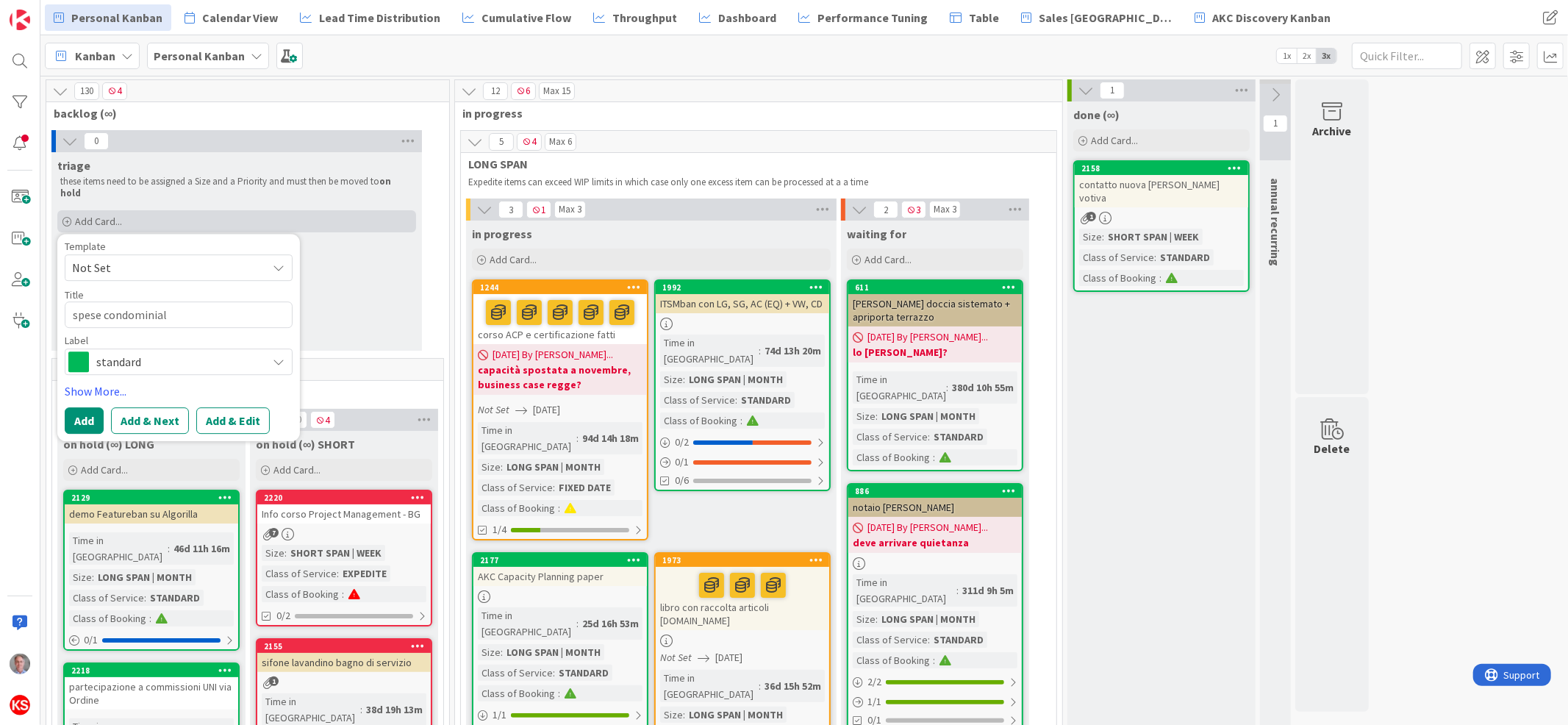
type textarea "spese condominiali"
type textarea "x"
type textarea "spese condominiali"
type textarea "x"
type textarea "spese condominiali R"
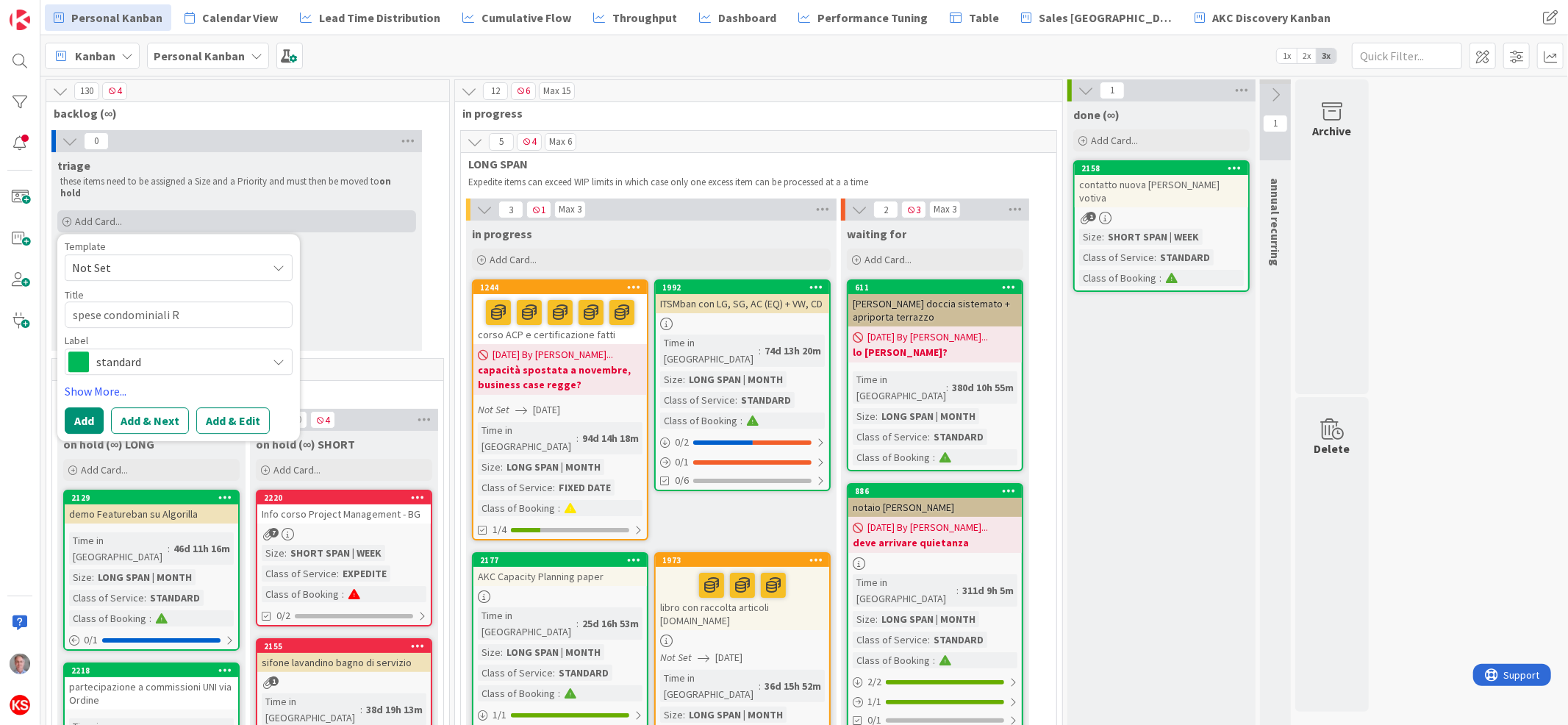
type textarea "x"
type textarea "spese condominiali Ra"
type textarea "x"
type textarea "spese condominiali Rap"
type textarea "x"
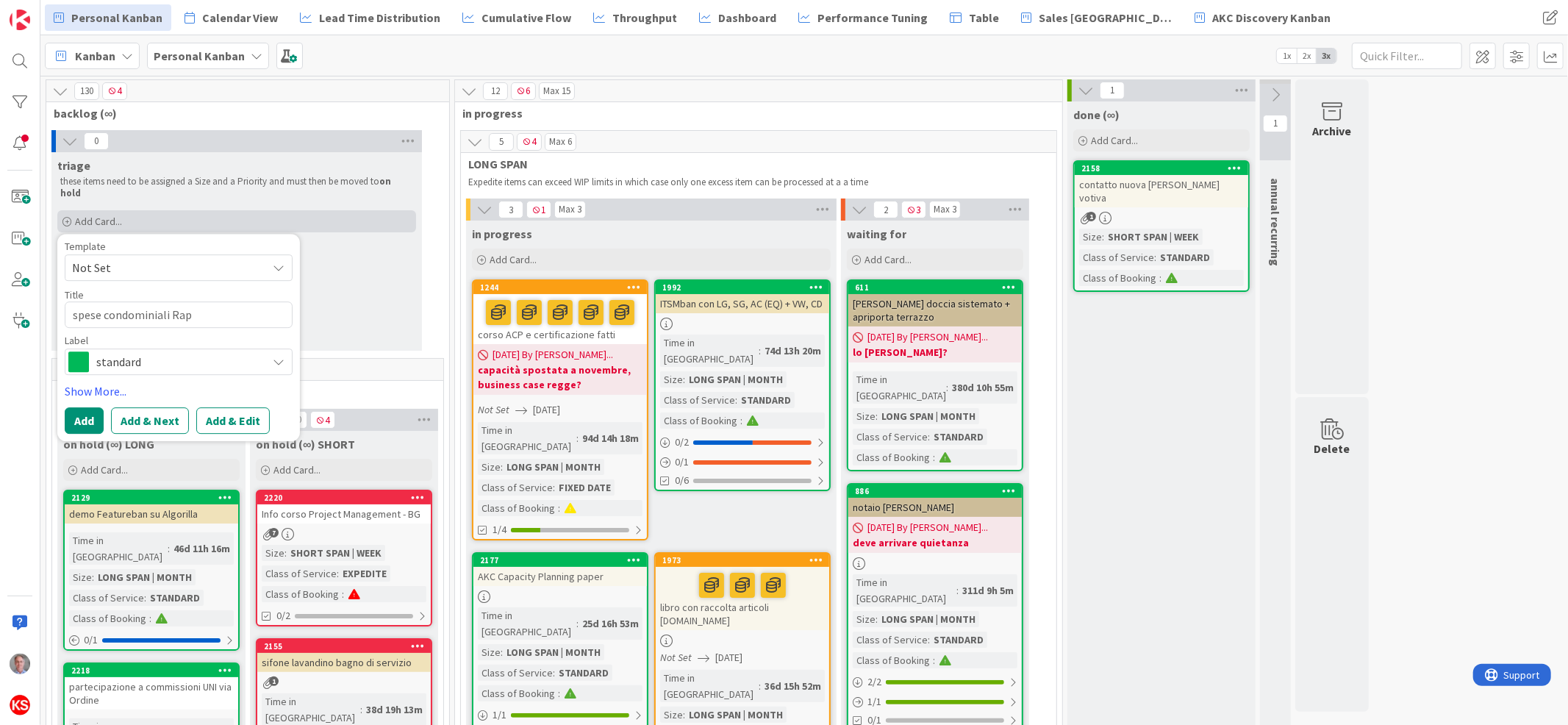
type textarea "spese condominiali Rapa"
type textarea "x"
type textarea "spese condominiali Rapal"
type textarea "x"
type textarea "spese condominiali Rapall"
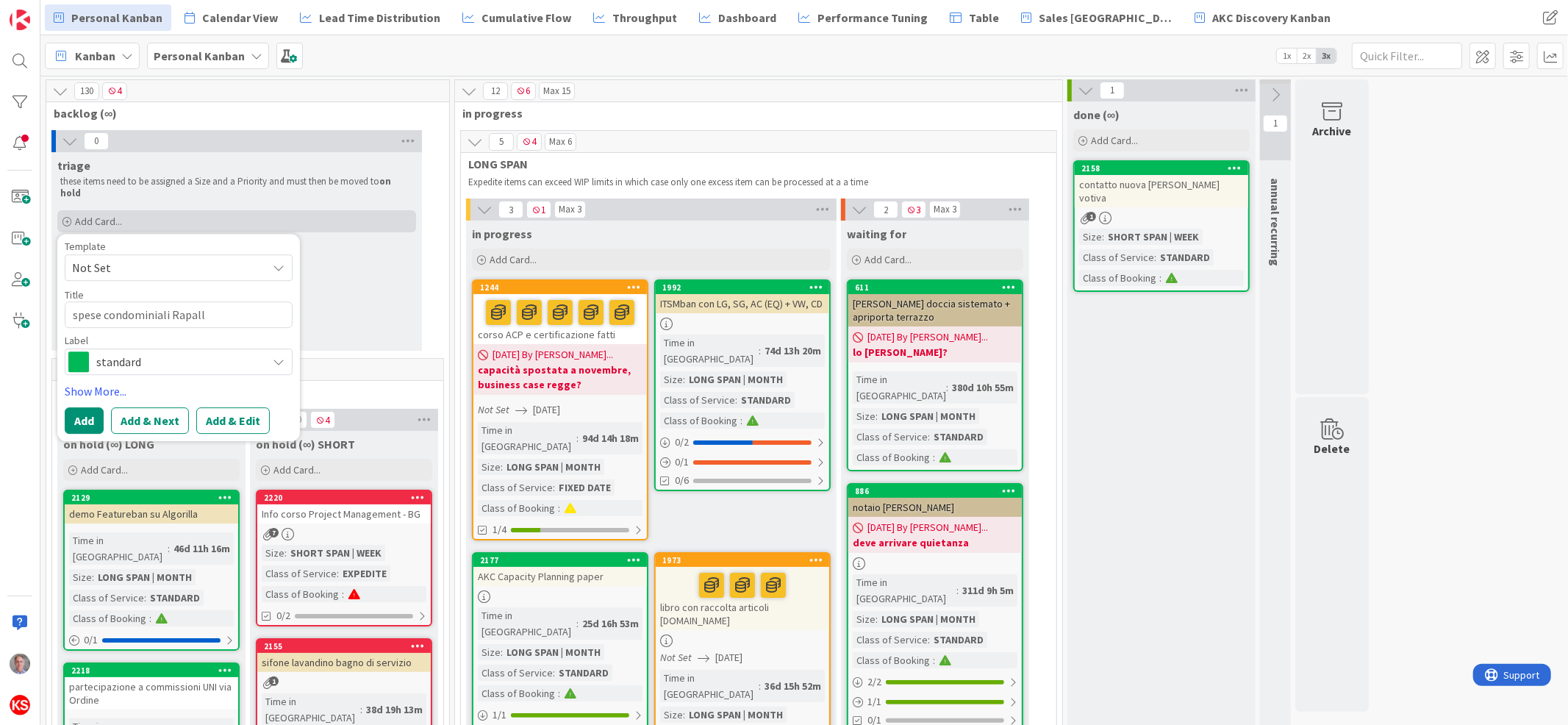
type textarea "x"
type textarea "spese condominiali Rapallo"
type textarea "x"
type textarea "spese condominiali Rapallo"
type textarea "x"
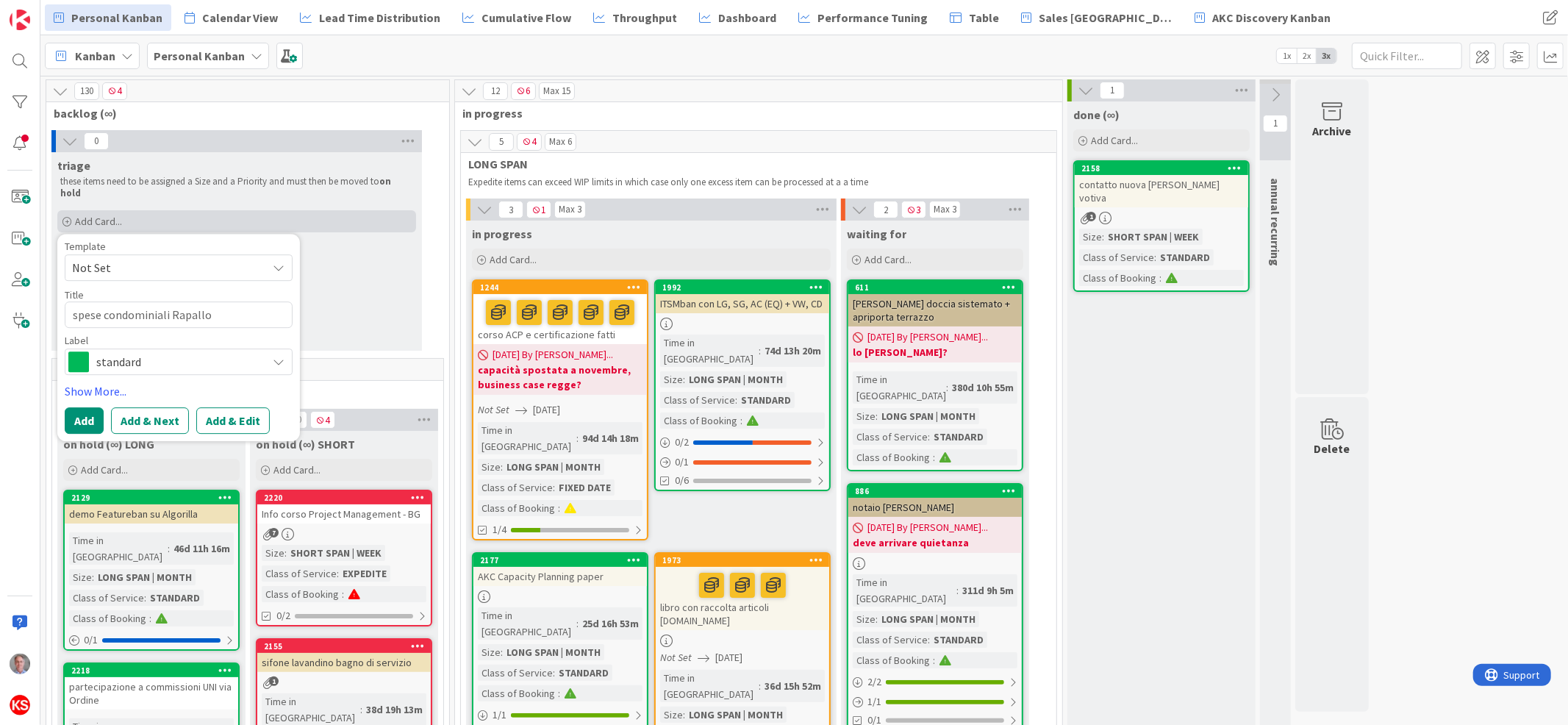
type textarea "spese condominiali Rapallo g"
type textarea "x"
type textarea "spese condominiali Rapallo gu"
type textarea "x"
type textarea "spese condominiali Rapallo gua"
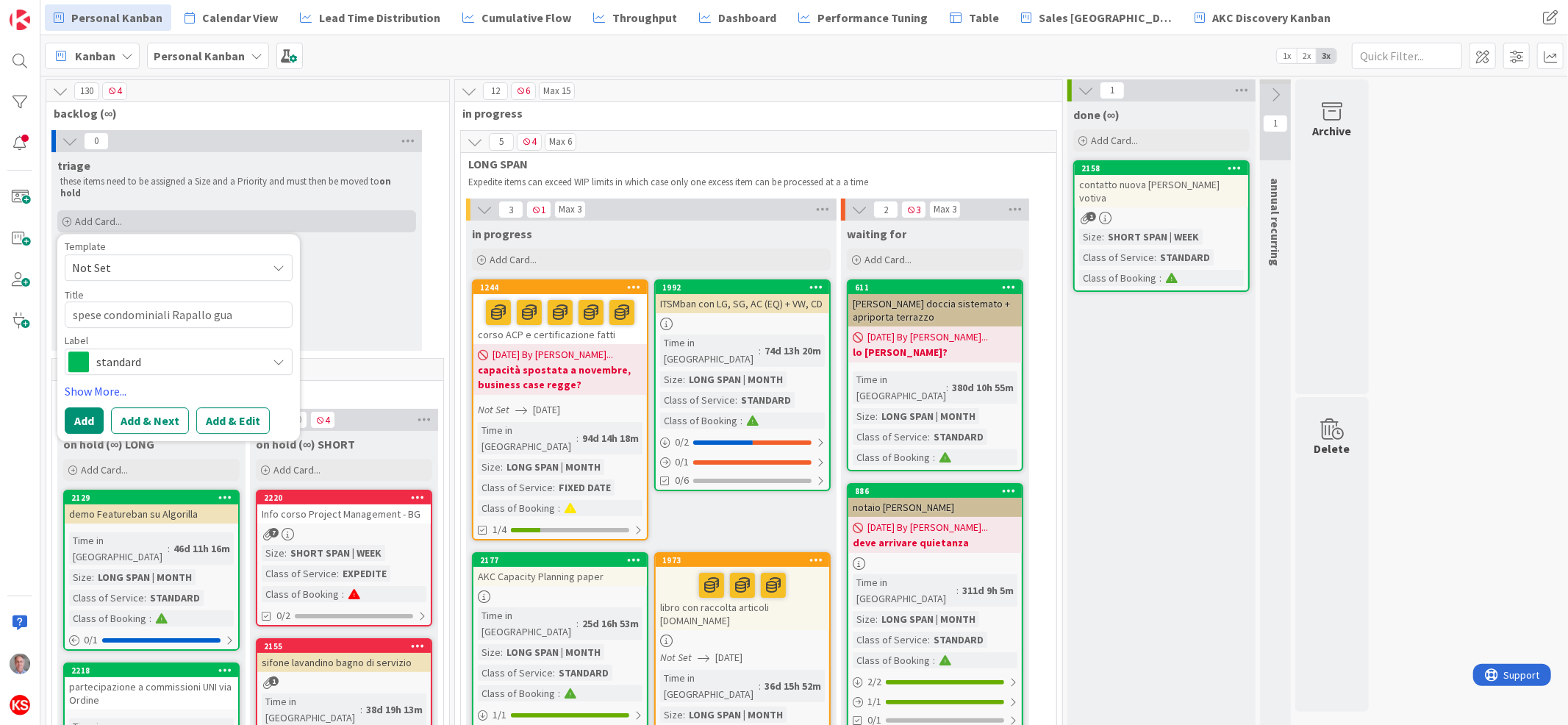
type textarea "x"
type textarea "spese condominiali Rapallo guar"
type textarea "x"
type textarea "spese condominiali Rapallo guard"
type textarea "x"
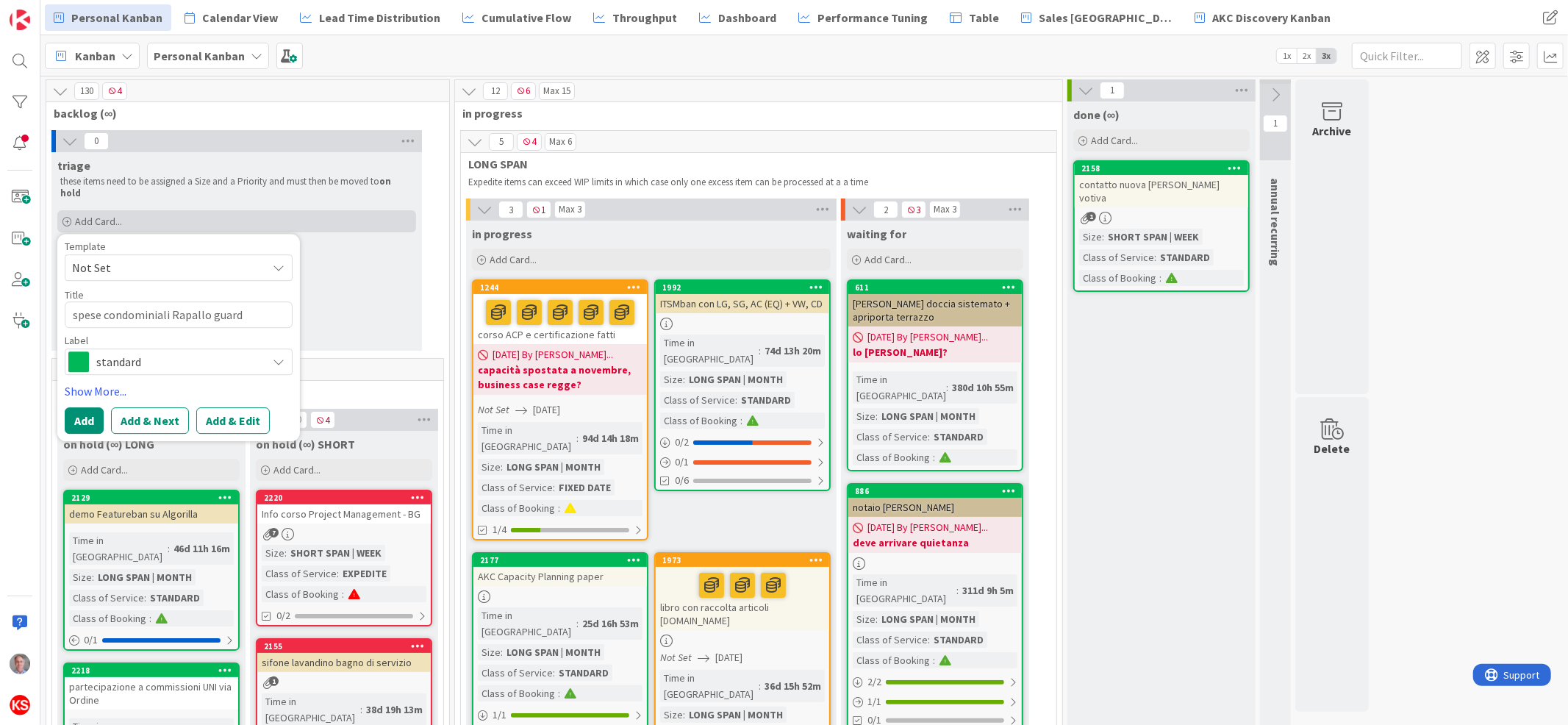
type textarea "spese condominiali Rapallo guarda"
type textarea "x"
type textarea "spese condominiali Rapallo guardat"
type textarea "x"
type textarea "spese condominiali Rapallo guardate"
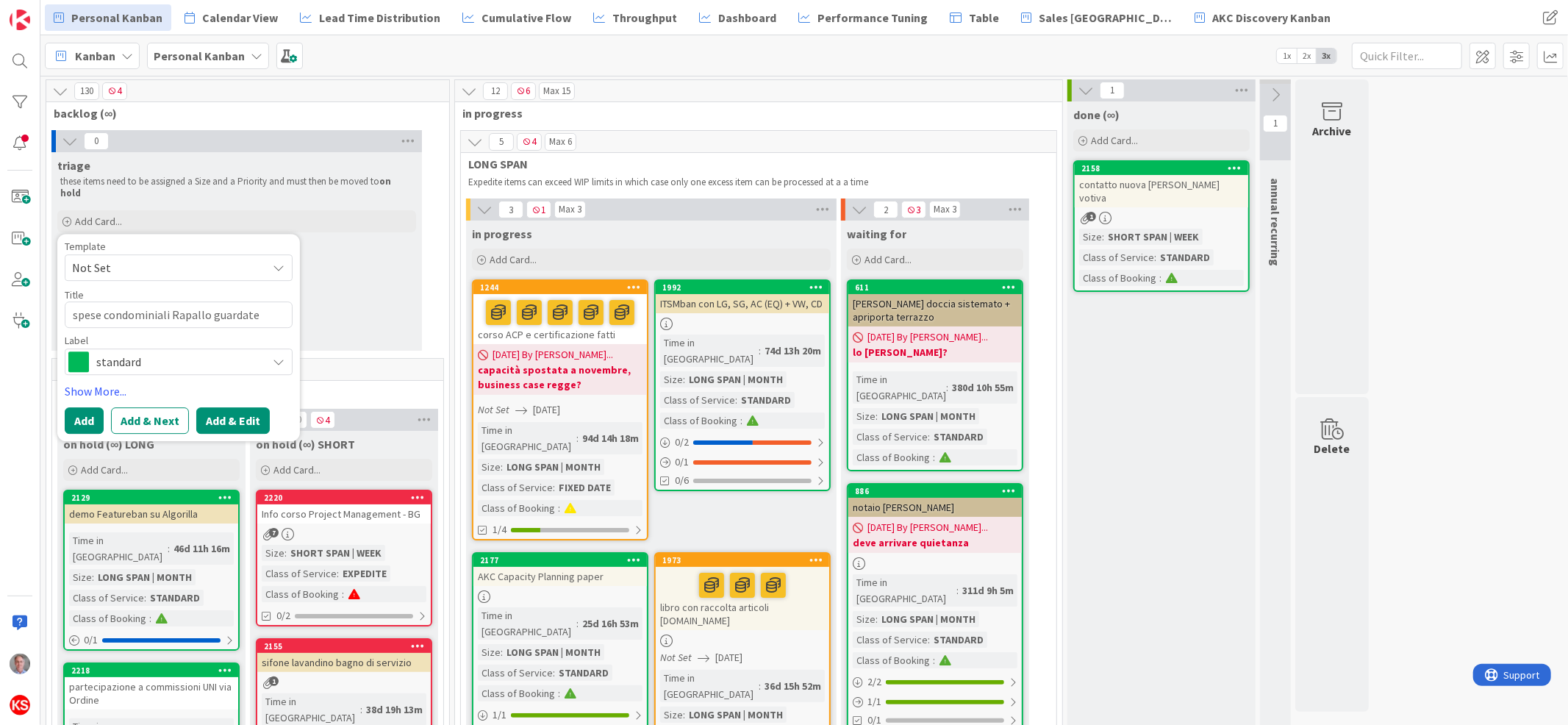
click at [227, 409] on button "Add & Edit" at bounding box center [233, 420] width 74 height 27
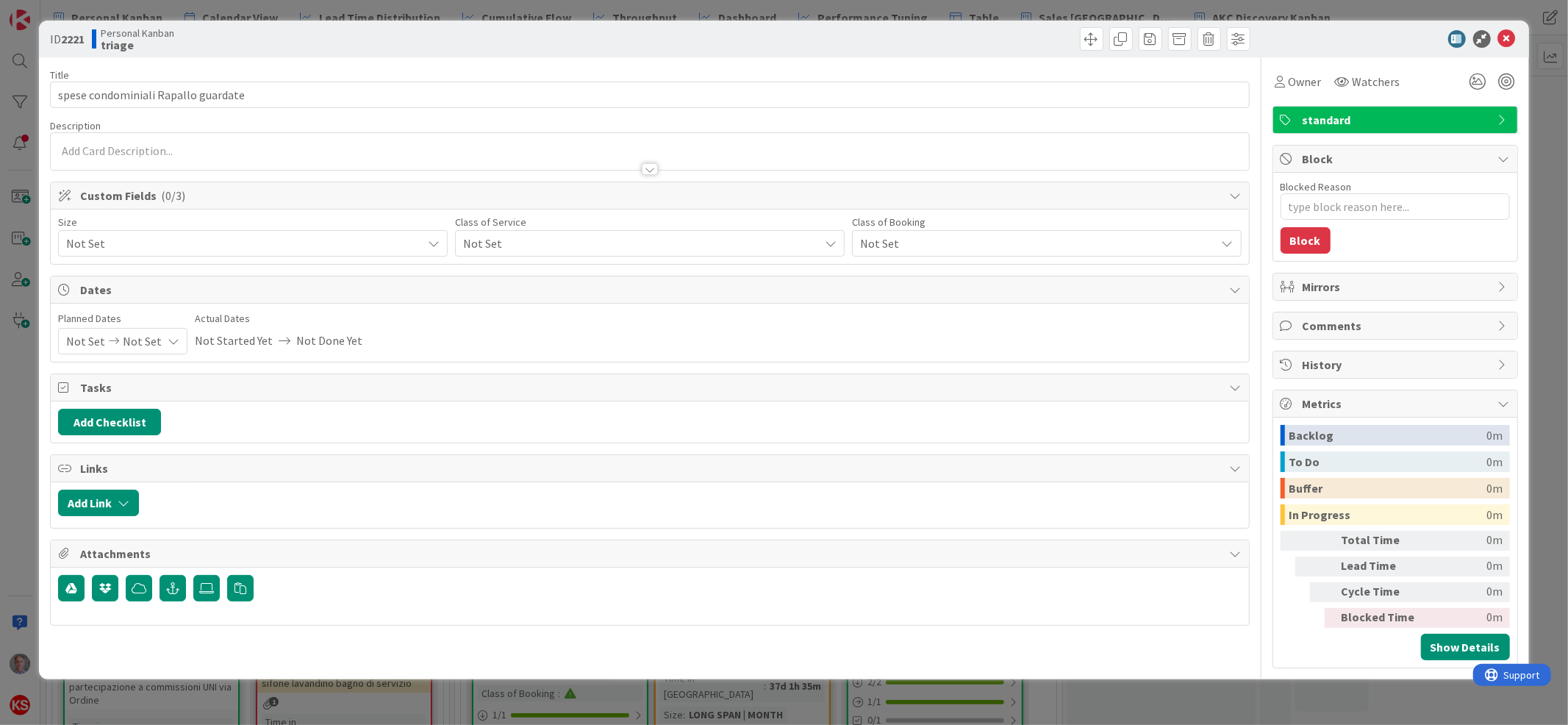
click at [616, 238] on span "Not Set" at bounding box center [637, 243] width 348 height 21
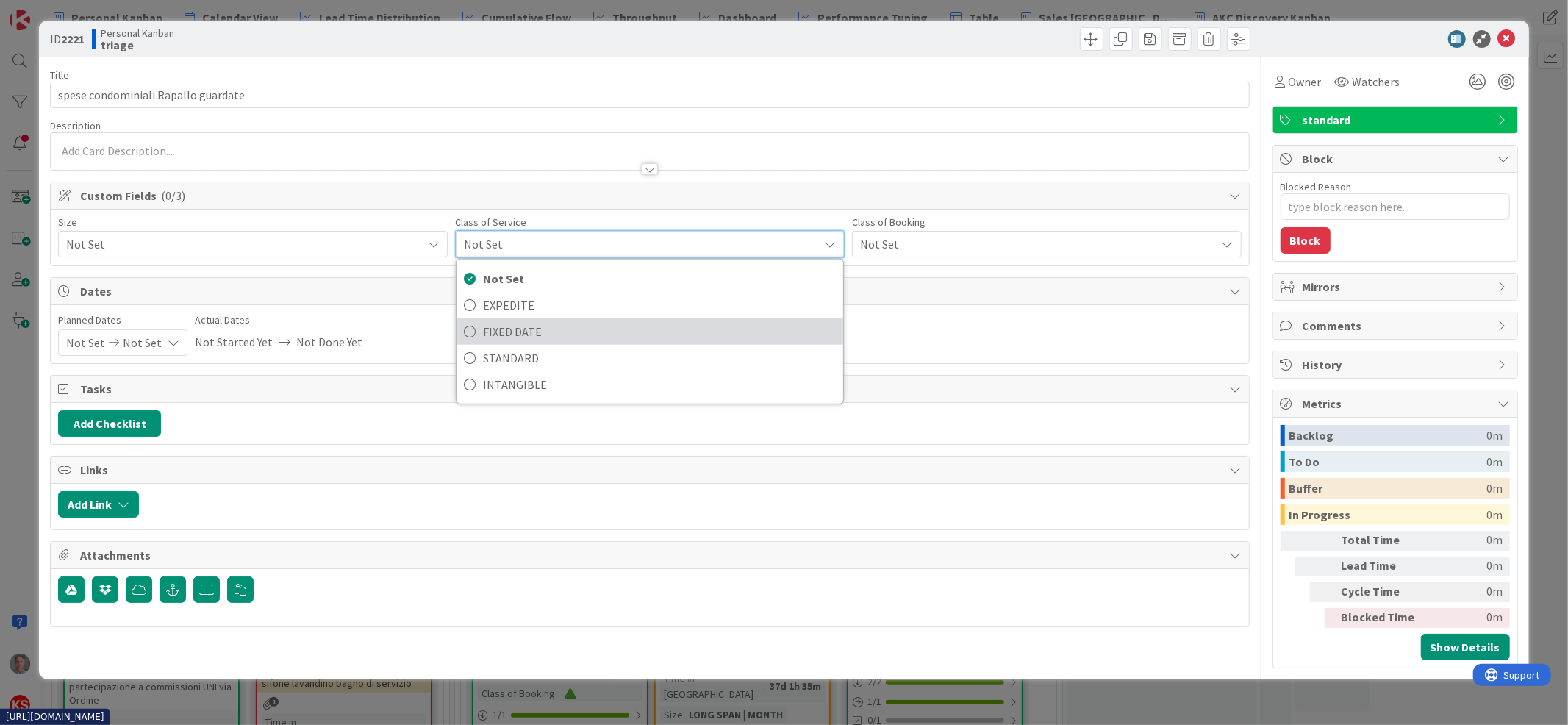
click at [572, 326] on span "FIXED DATE" at bounding box center [659, 331] width 353 height 22
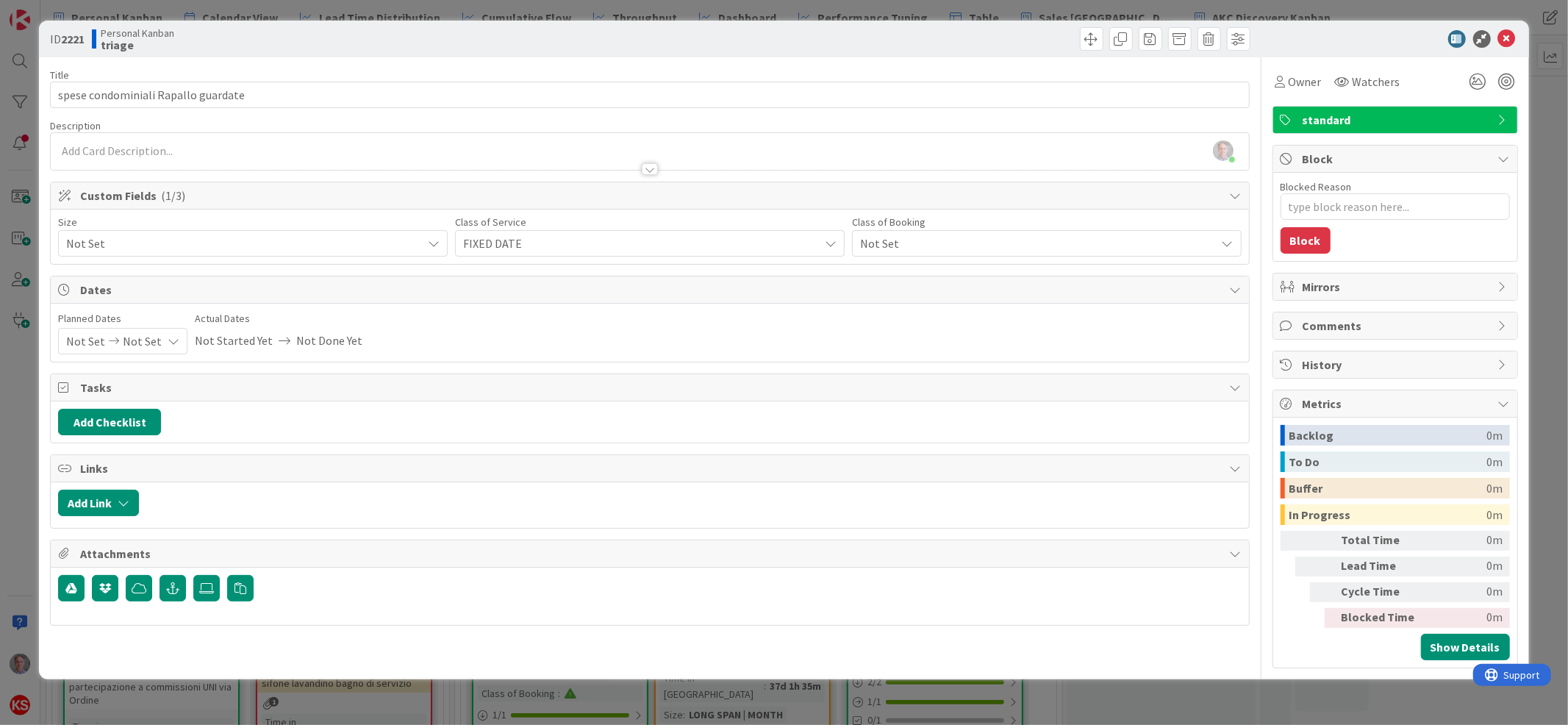
click at [380, 239] on span "Not Set" at bounding box center [240, 243] width 348 height 21
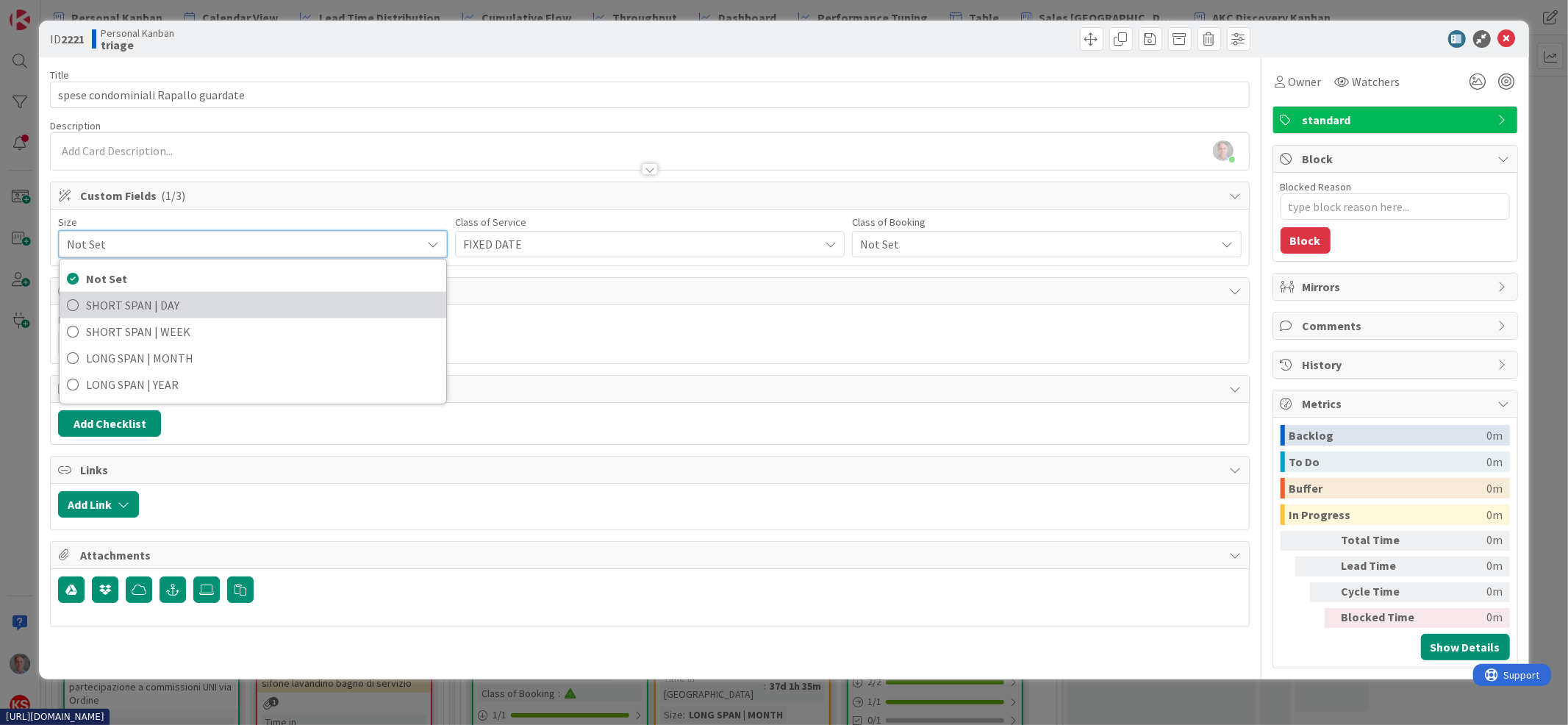
click at [346, 311] on span "SHORT SPAN | DAY" at bounding box center [263, 305] width 353 height 22
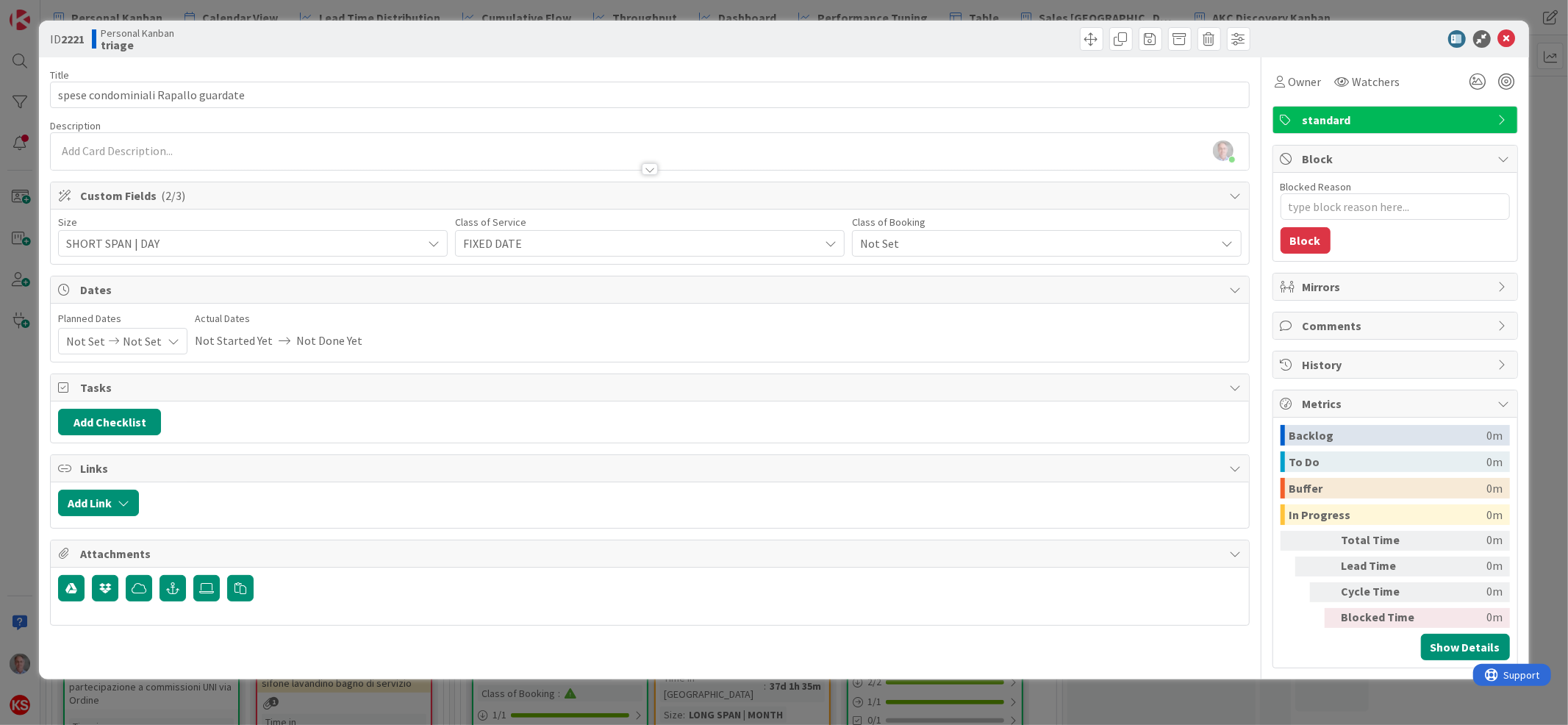
click at [1305, 126] on span "standard" at bounding box center [1397, 119] width 188 height 18
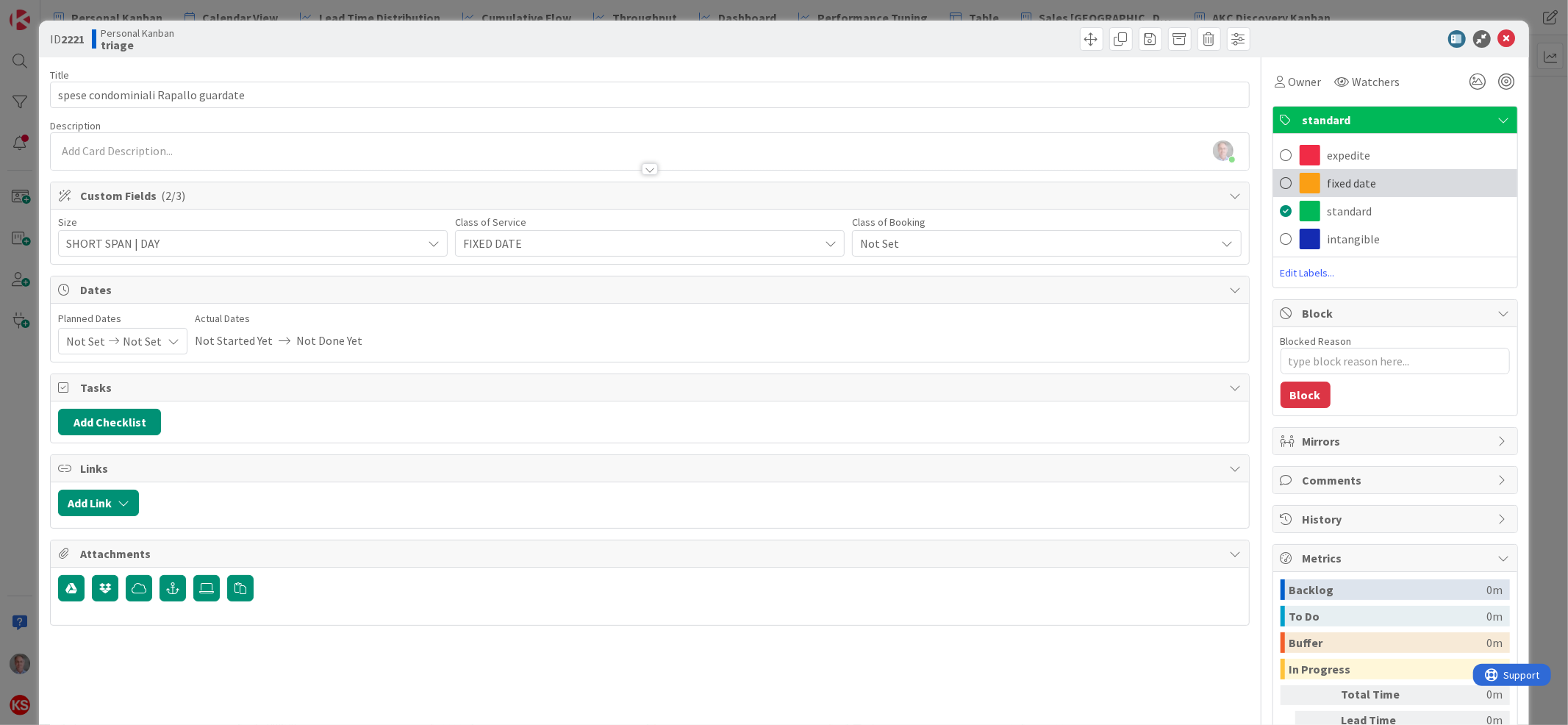
click at [1327, 175] on span "fixed date" at bounding box center [1352, 183] width 49 height 18
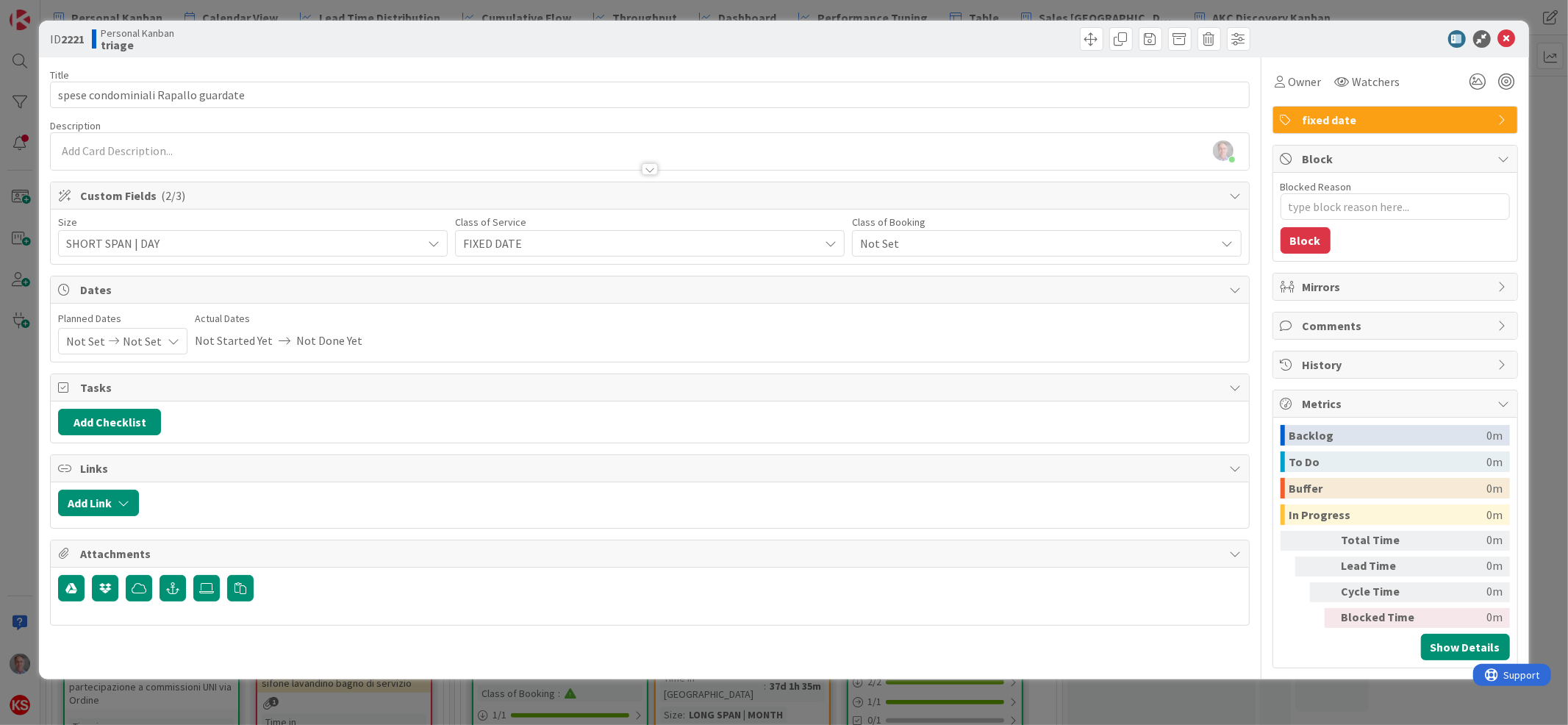
type textarea "x"
click at [169, 342] on icon at bounding box center [174, 342] width 12 height 12
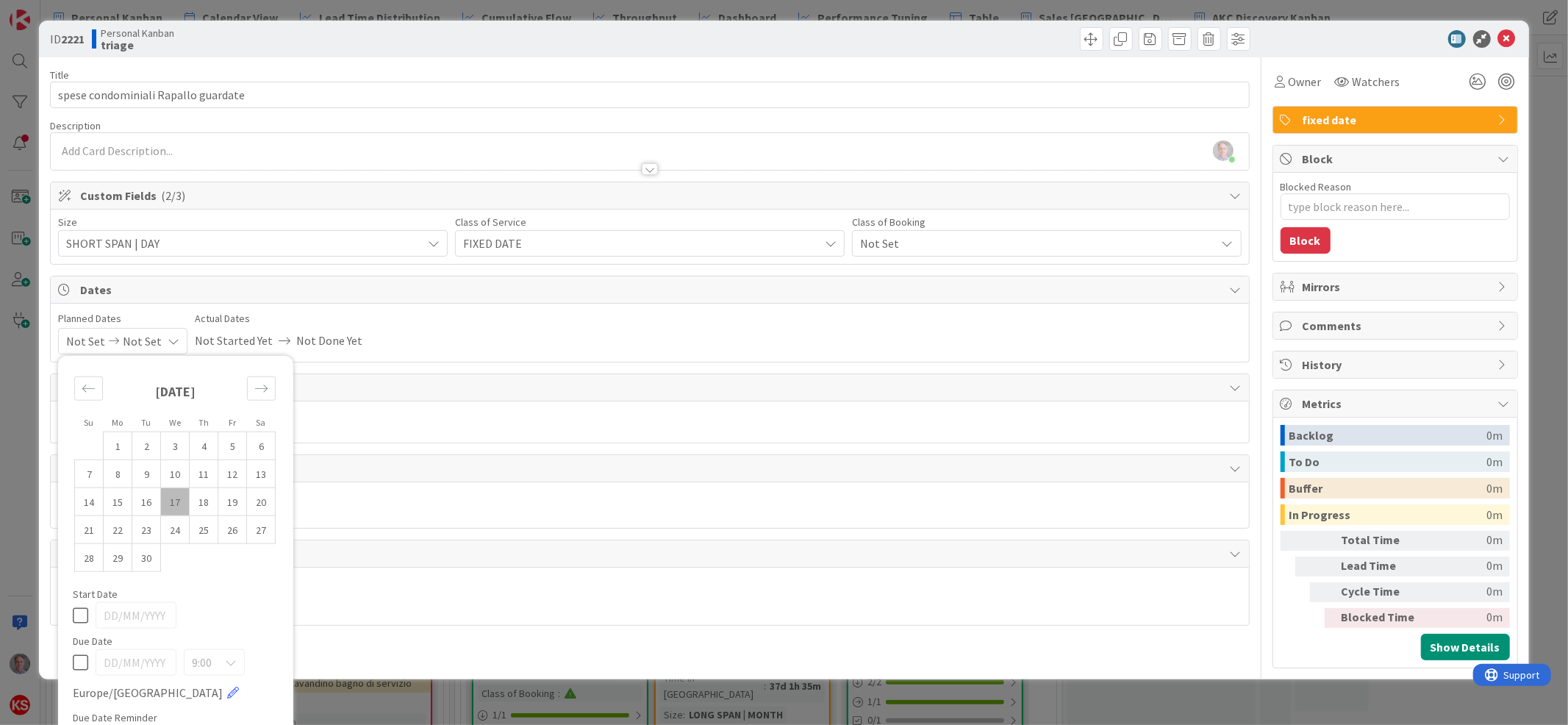
click at [77, 665] on icon at bounding box center [81, 661] width 15 height 18
type input "[DATE]"
type textarea "x"
click at [262, 525] on td "27" at bounding box center [261, 529] width 29 height 28
type input "[DATE]"
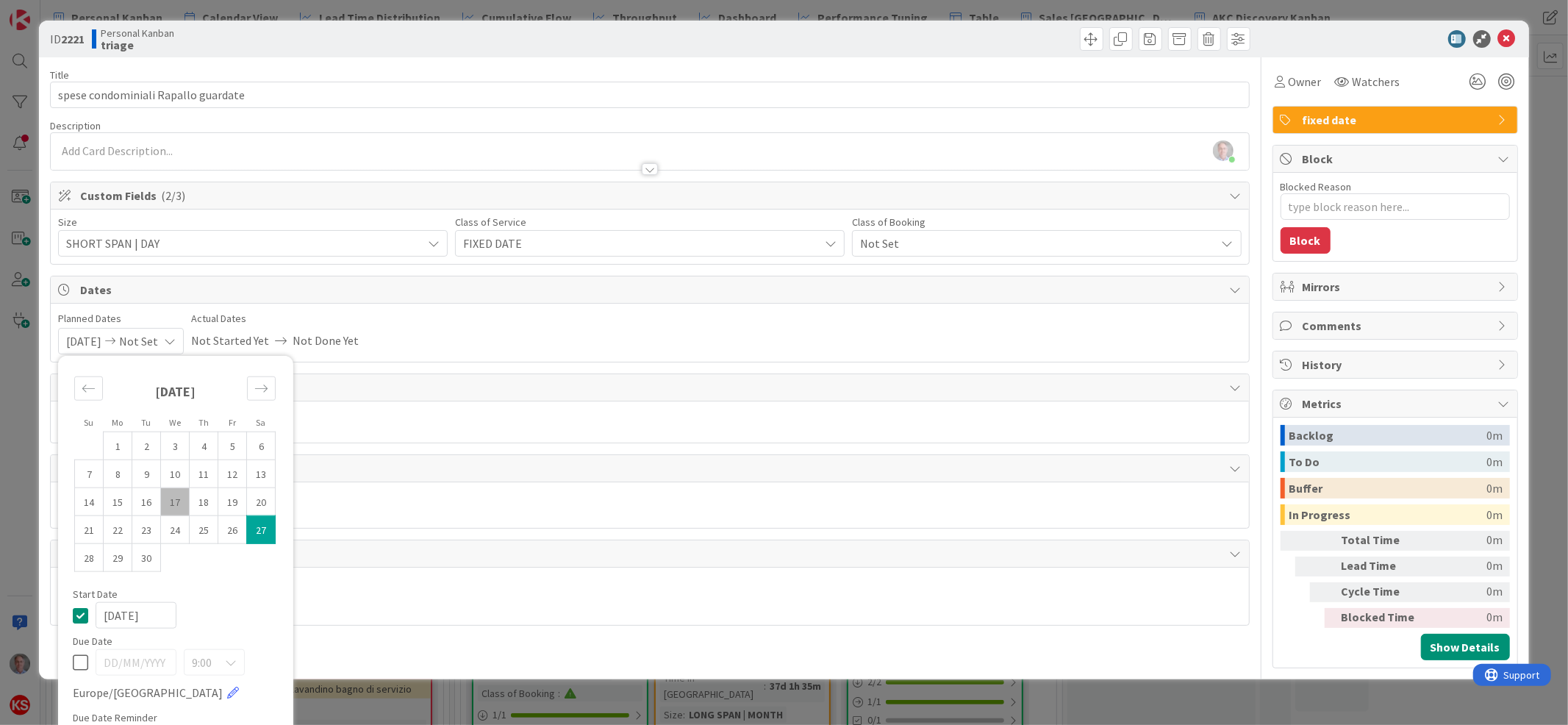
type textarea "x"
click at [83, 618] on icon at bounding box center [81, 614] width 15 height 18
type textarea "x"
click at [78, 665] on icon at bounding box center [81, 661] width 15 height 18
type input "[DATE]"
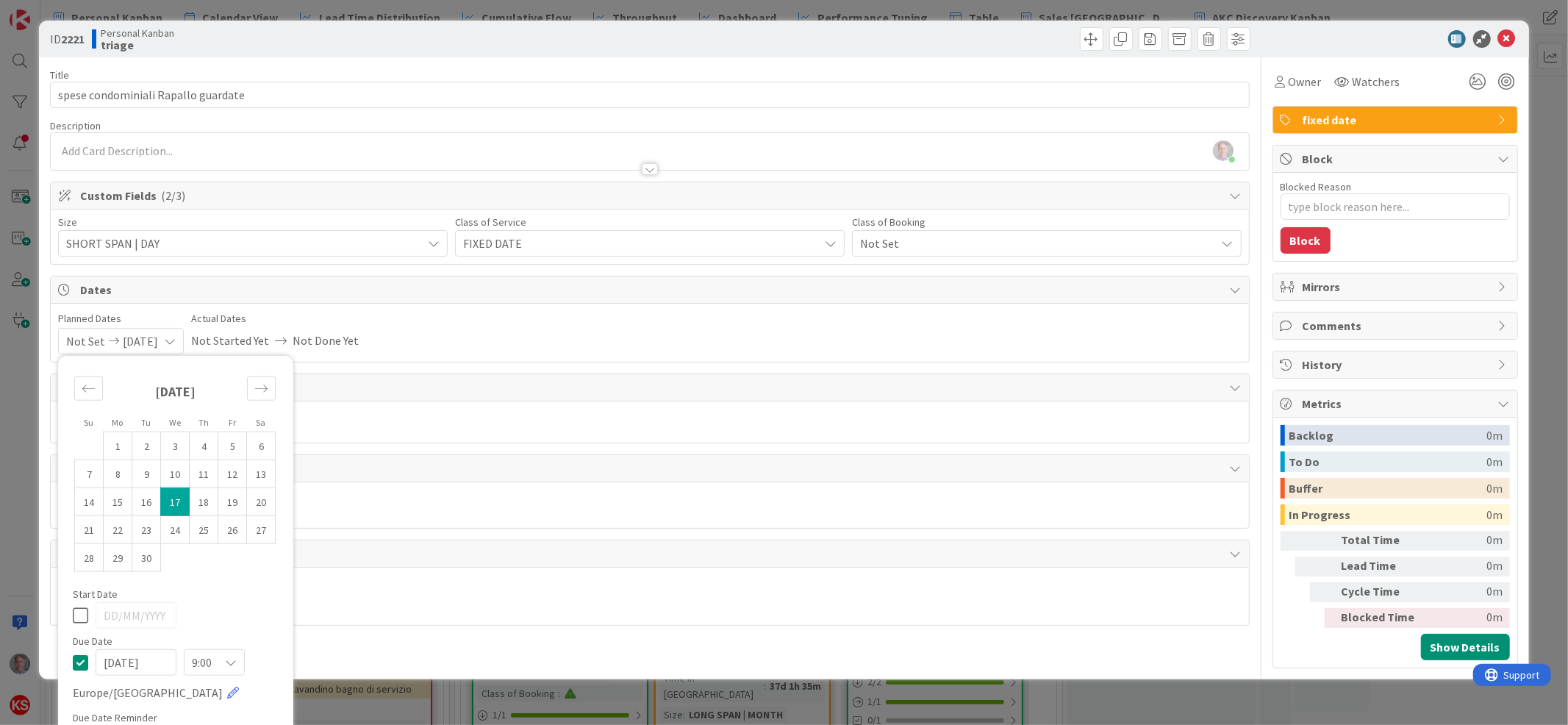
type textarea "x"
click at [268, 531] on td "27" at bounding box center [261, 529] width 29 height 28
type input "[DATE]"
type textarea "x"
click at [1498, 39] on icon at bounding box center [1507, 39] width 18 height 18
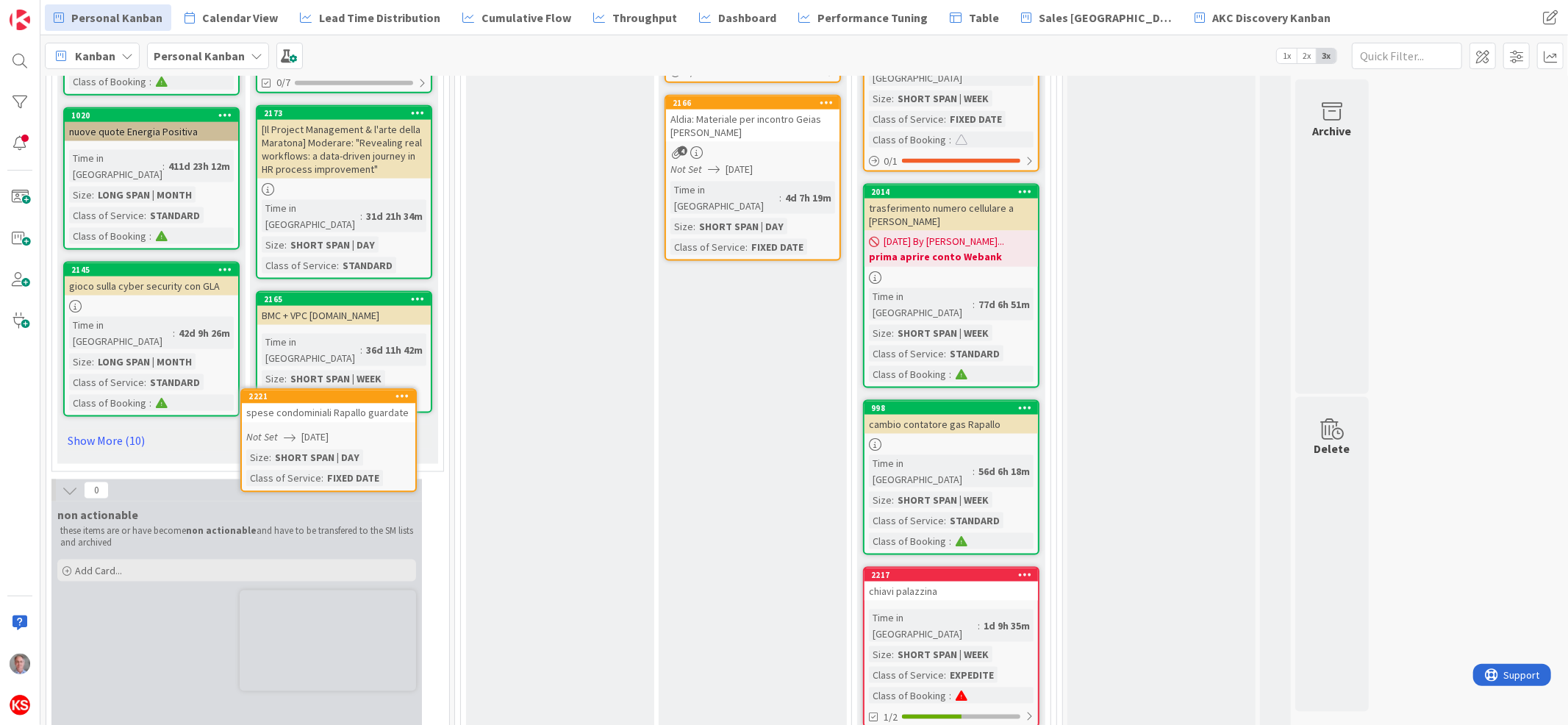
scroll to position [1723, 0]
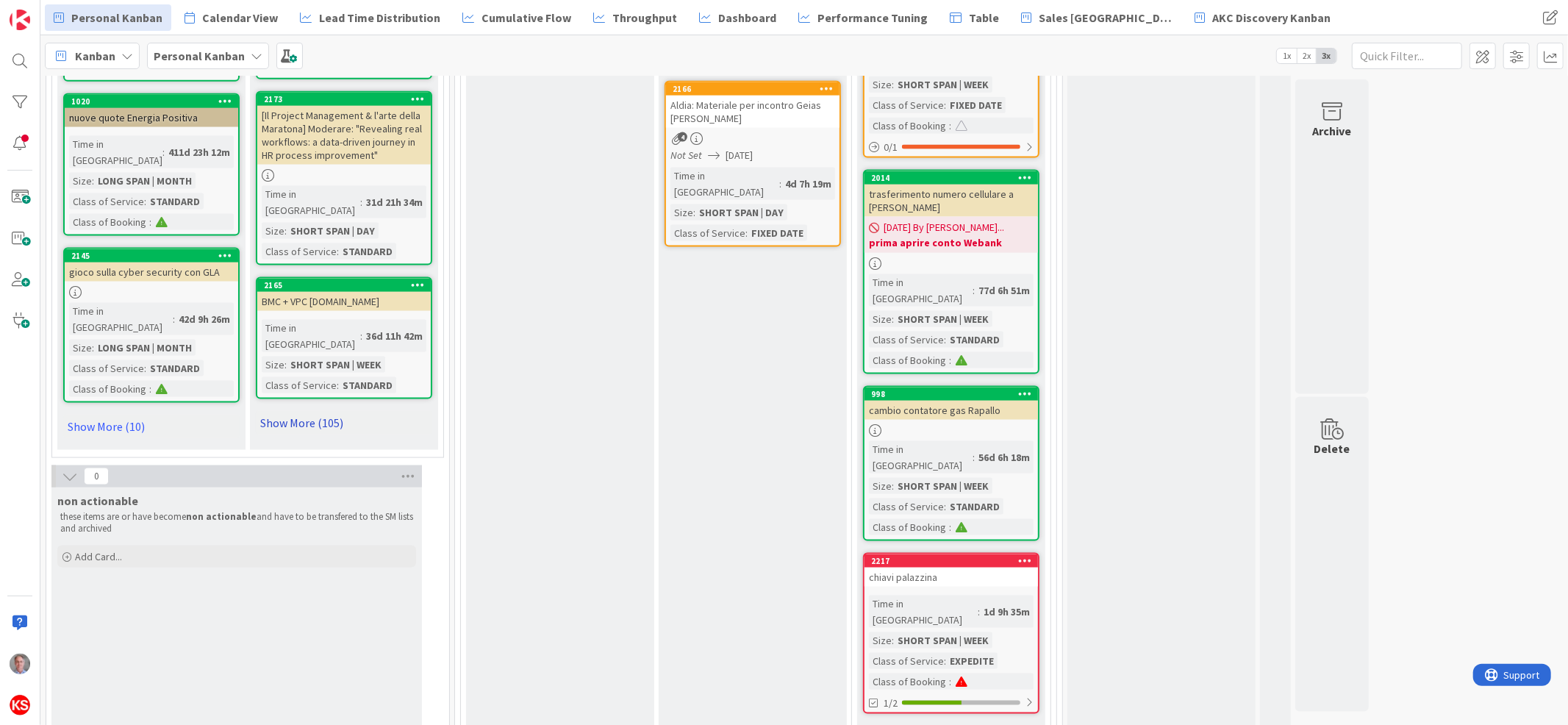
click at [330, 411] on link "Show More (105)" at bounding box center [344, 423] width 176 height 23
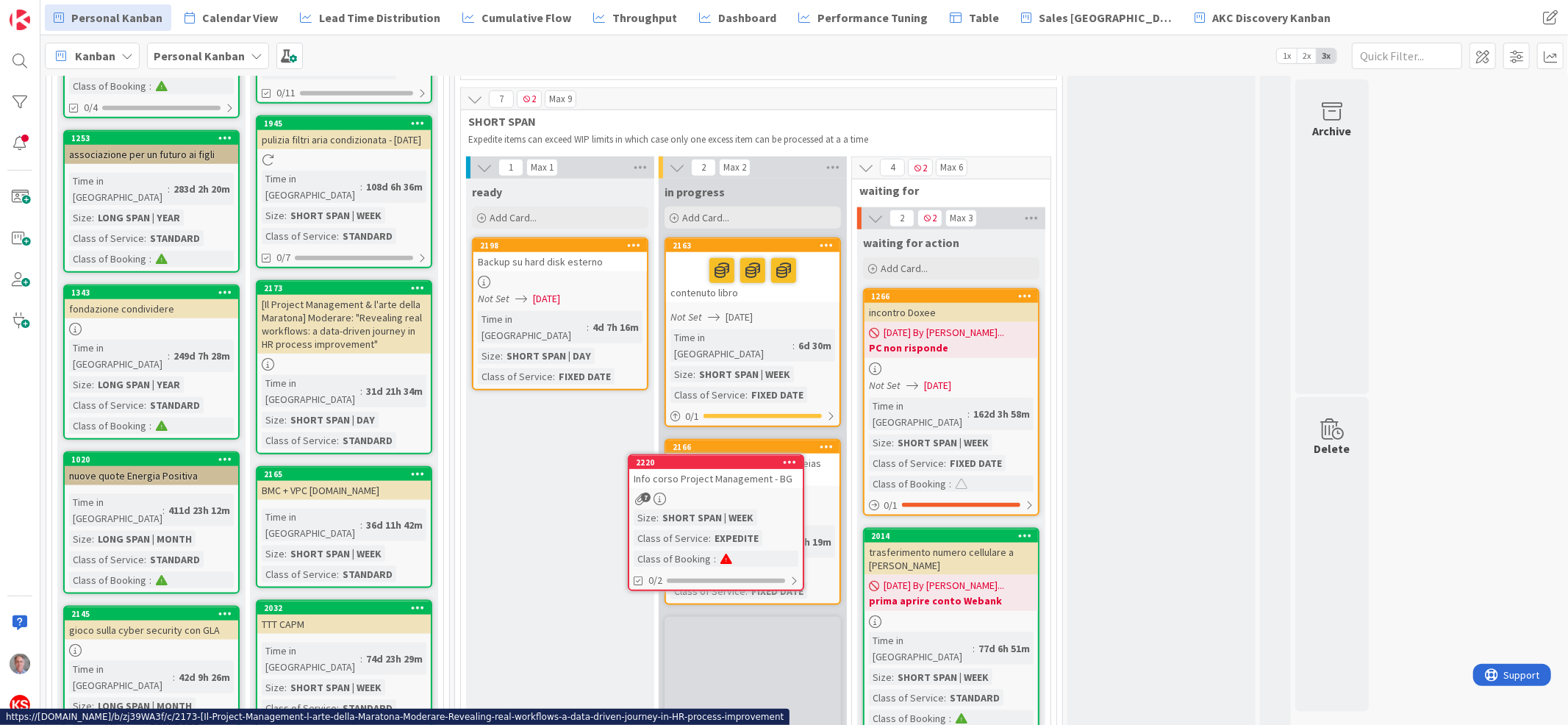
scroll to position [1380, 0]
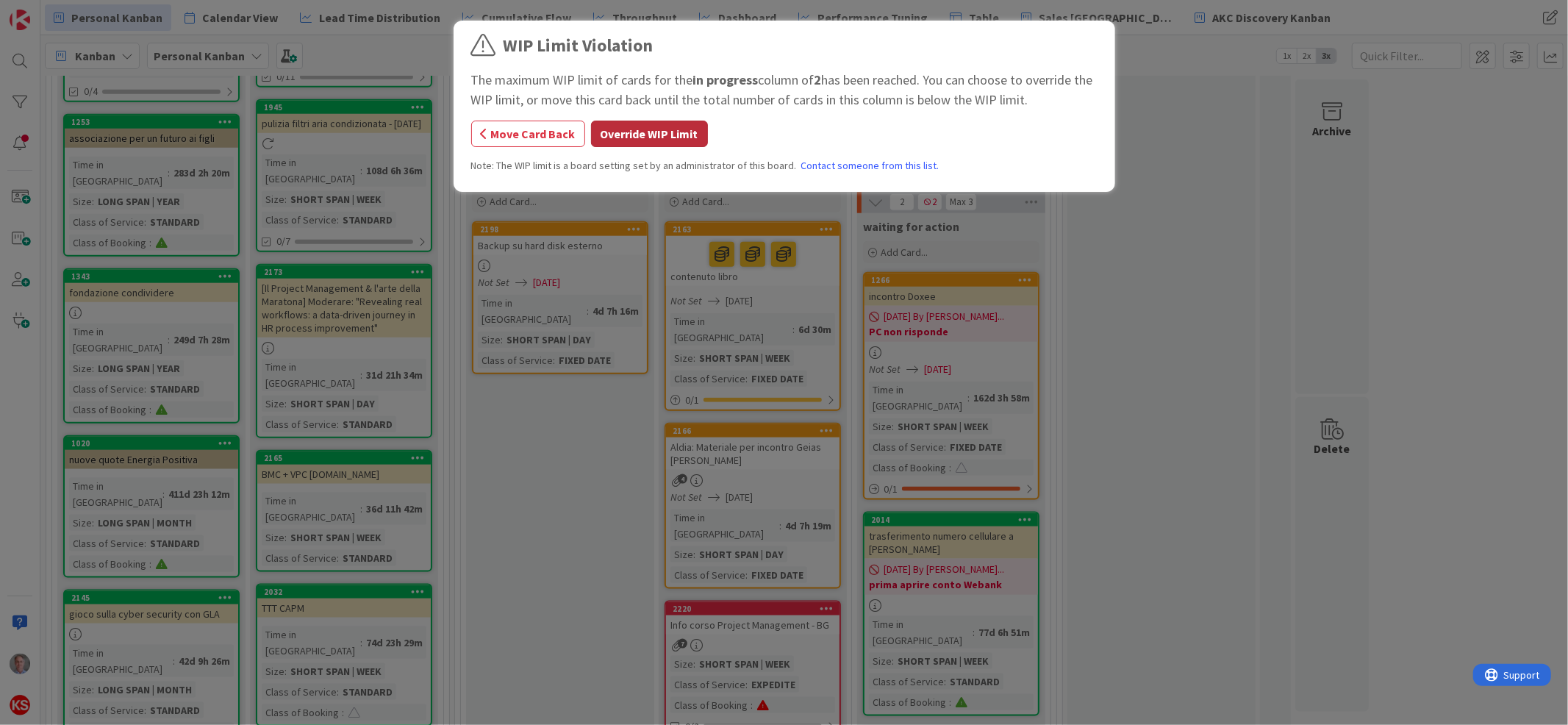
click at [675, 128] on button "Override WIP Limit" at bounding box center [649, 134] width 117 height 27
